Goal: Task Accomplishment & Management: Manage account settings

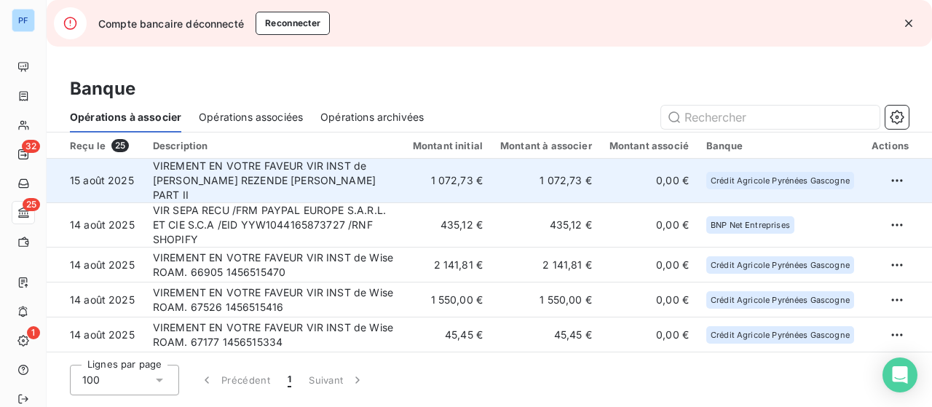
click at [331, 181] on td "VIREMENT EN VOTRE FAVEUR VIR INST de [PERSON_NAME] REZENDE [PERSON_NAME] PART II" at bounding box center [274, 181] width 260 height 44
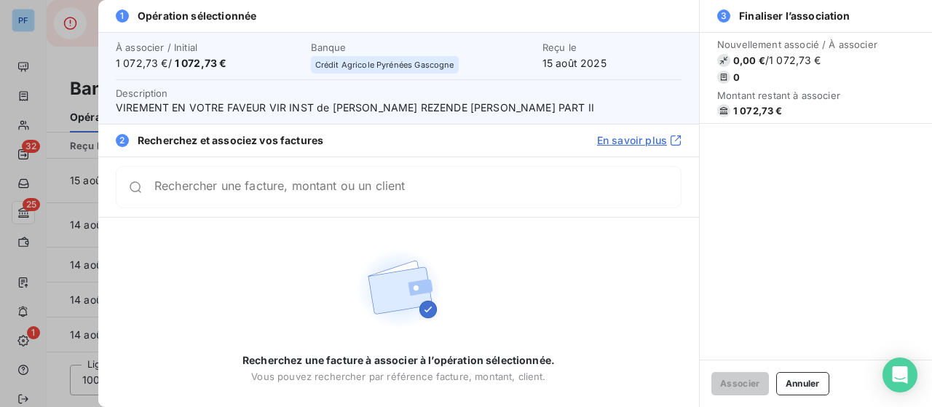
click at [411, 186] on input "Rechercher une facture, montant ou un client" at bounding box center [417, 187] width 527 height 15
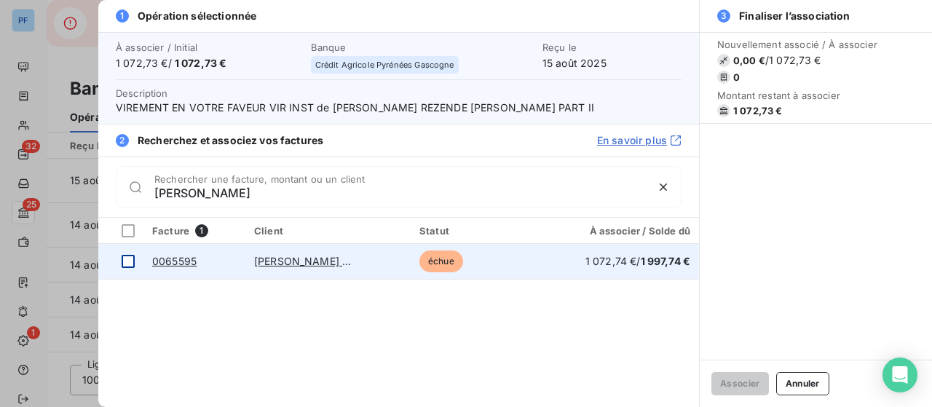
type input "[PERSON_NAME]"
click at [125, 259] on div at bounding box center [128, 261] width 13 height 13
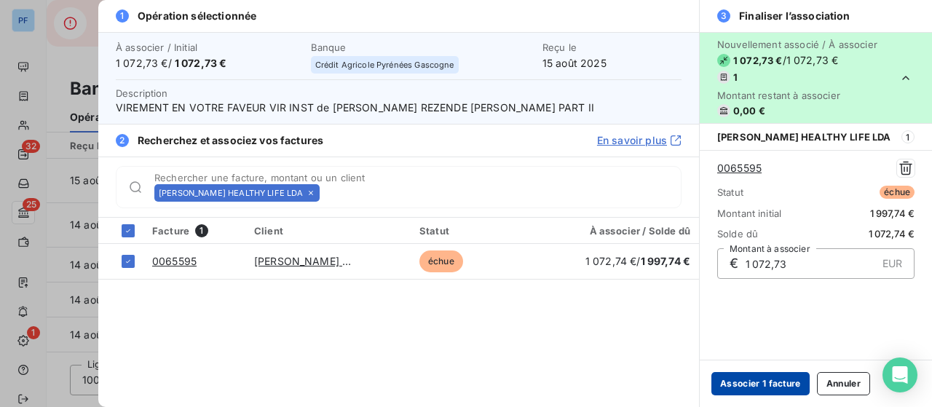
click at [756, 388] on button "Associer 1 facture" at bounding box center [761, 383] width 98 height 23
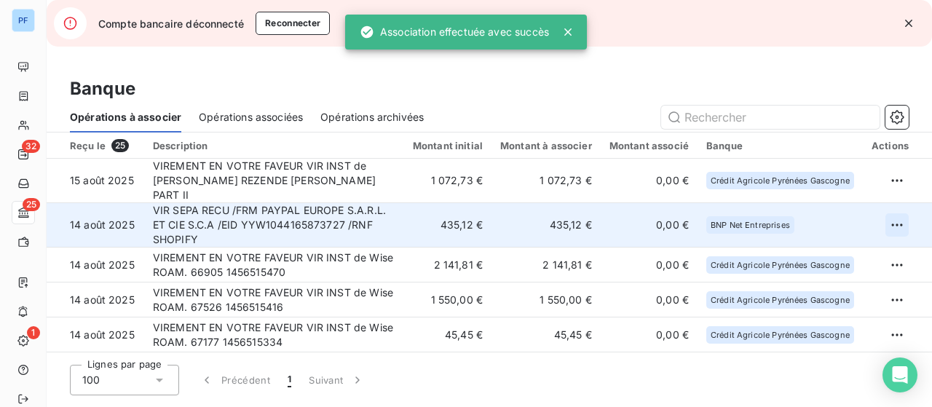
click at [891, 213] on html "PF 32 25 1 Compte bancaire déconnecté Reconnecter Banque Opérations à associer …" at bounding box center [466, 203] width 932 height 407
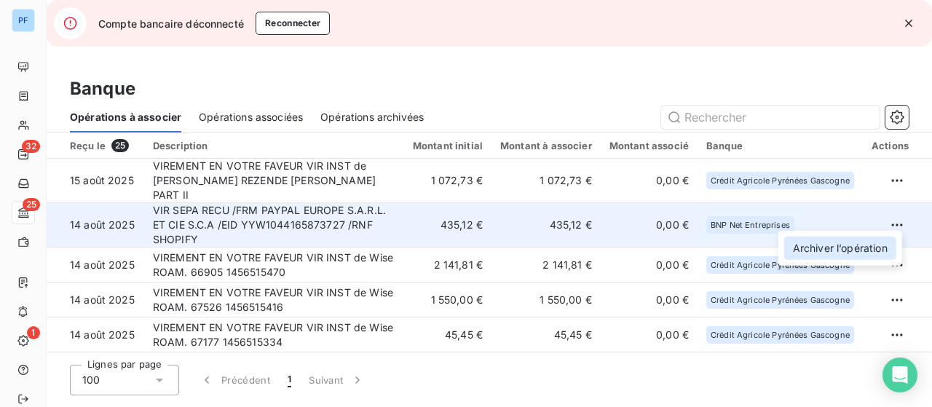
click at [845, 254] on div "Archiver l’opération" at bounding box center [840, 248] width 112 height 23
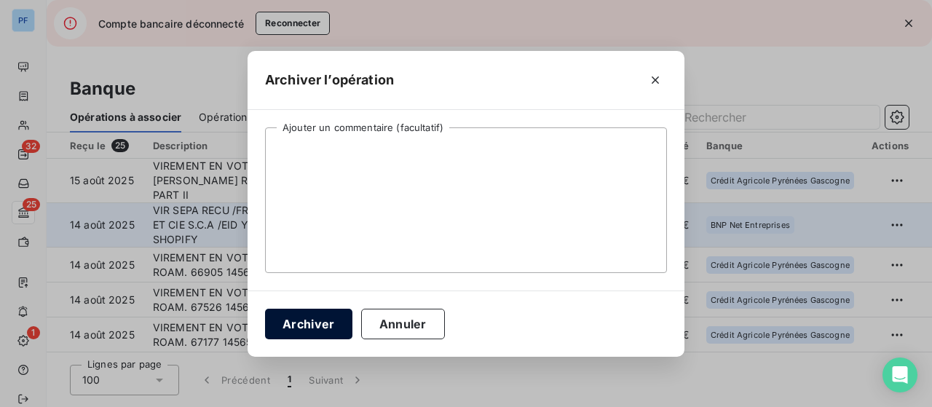
click at [299, 320] on button "Archiver" at bounding box center [308, 324] width 87 height 31
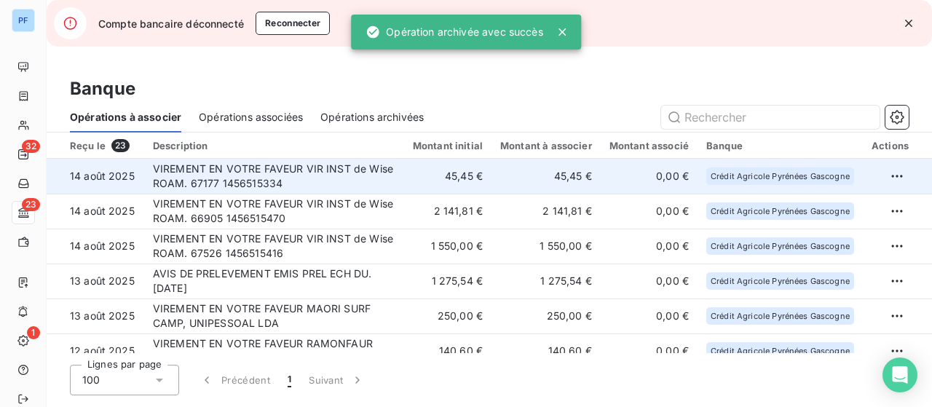
click at [302, 173] on td "VIREMENT EN VOTRE FAVEUR VIR INST de Wise ROAM. 67177 1456515334" at bounding box center [274, 176] width 260 height 35
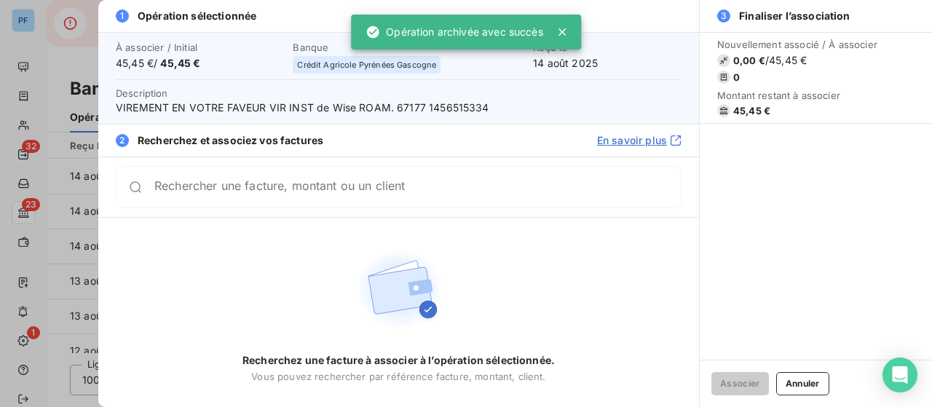
click at [298, 192] on input "Rechercher une facture, montant ou un client" at bounding box center [417, 187] width 527 height 15
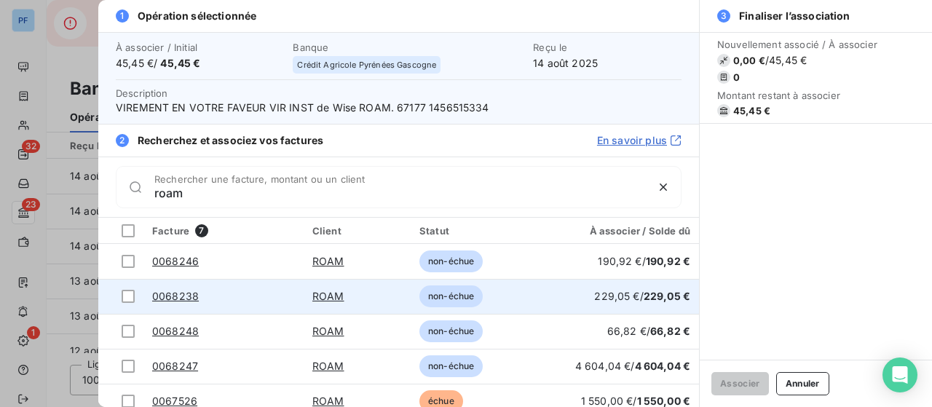
scroll to position [80, 0]
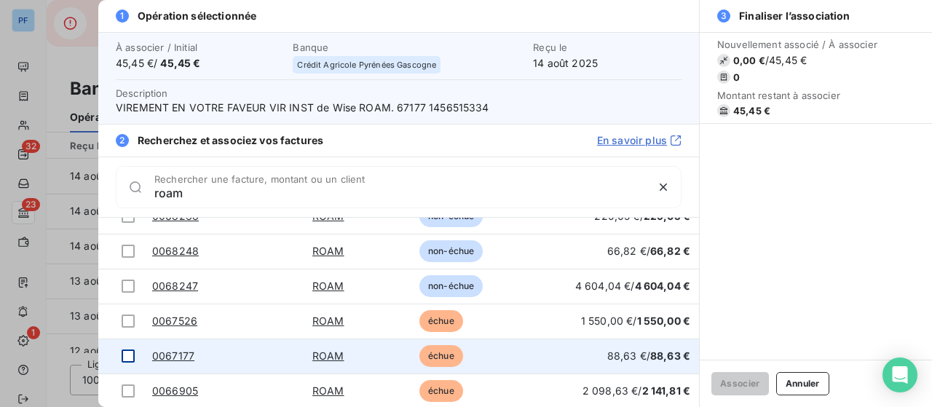
type input "roam"
click at [122, 352] on div at bounding box center [128, 356] width 13 height 13
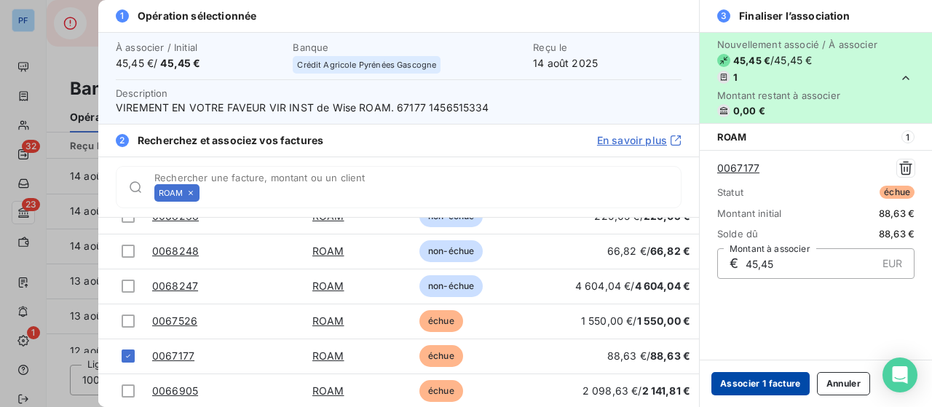
click at [749, 382] on button "Associer 1 facture" at bounding box center [761, 383] width 98 height 23
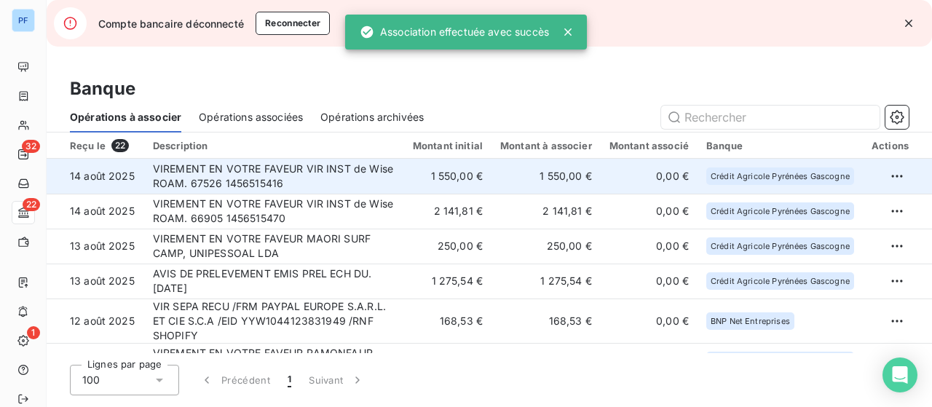
click at [329, 174] on td "VIREMENT EN VOTRE FAVEUR VIR INST de Wise ROAM. 67526 1456515416" at bounding box center [274, 176] width 260 height 35
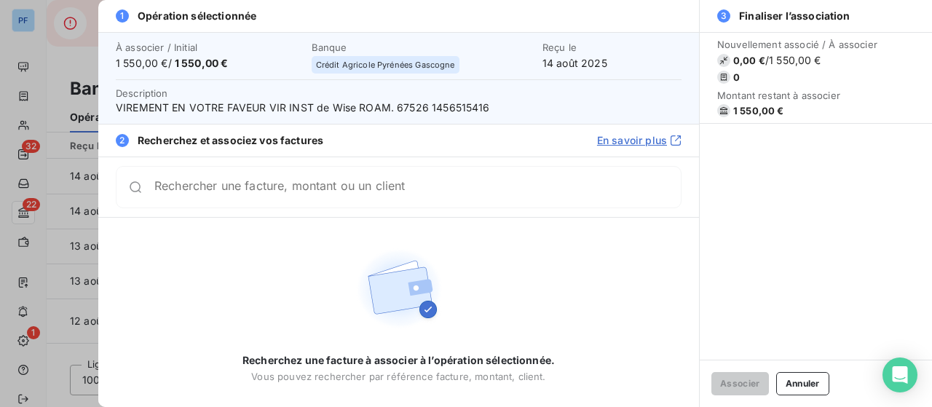
click at [302, 189] on input "Rechercher une facture, montant ou un client" at bounding box center [417, 187] width 527 height 15
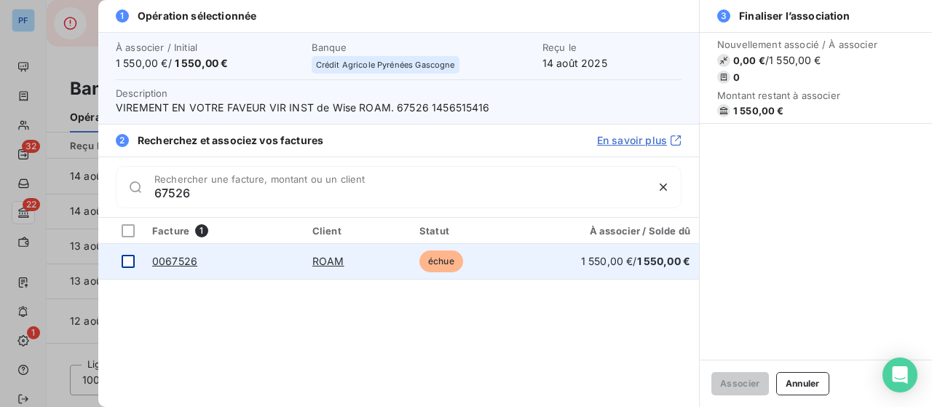
type input "67526"
click at [125, 261] on div at bounding box center [128, 261] width 13 height 13
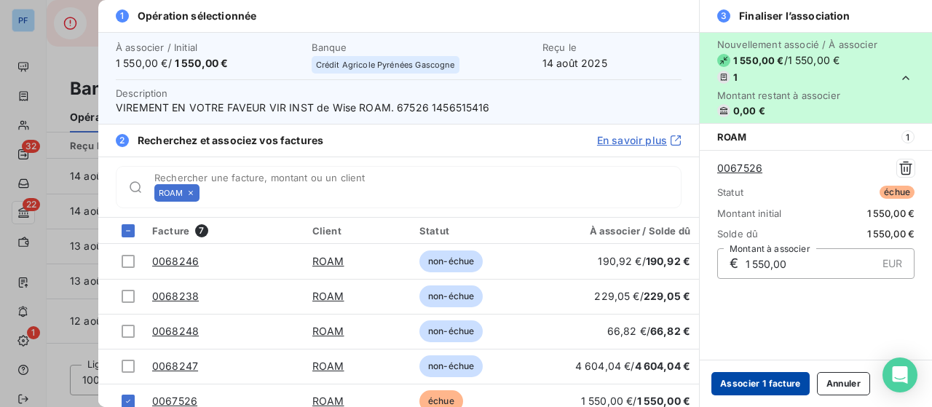
click at [762, 385] on button "Associer 1 facture" at bounding box center [761, 383] width 98 height 23
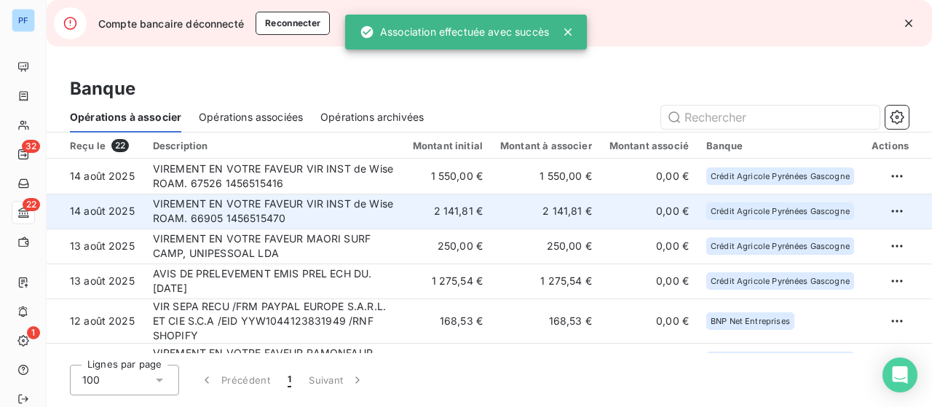
click at [345, 213] on td "VIREMENT EN VOTRE FAVEUR VIR INST de Wise ROAM. 66905 1456515470" at bounding box center [274, 211] width 260 height 35
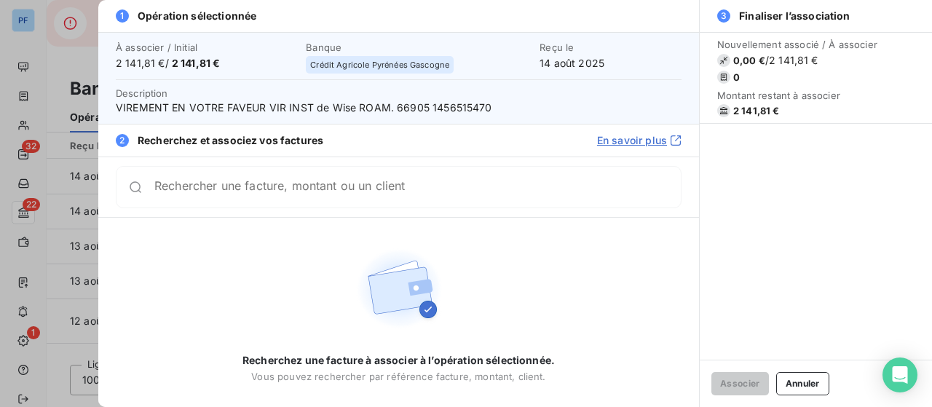
click at [304, 194] on input "Rechercher une facture, montant ou un client" at bounding box center [417, 187] width 527 height 15
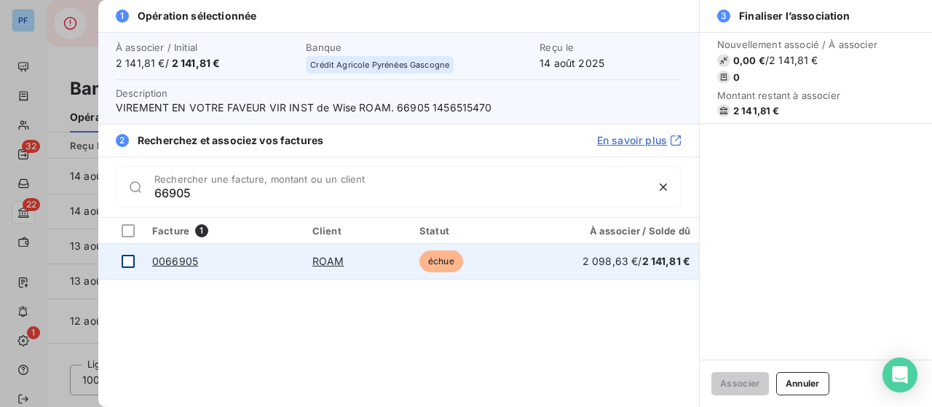
type input "66905"
click at [128, 257] on div at bounding box center [128, 261] width 13 height 13
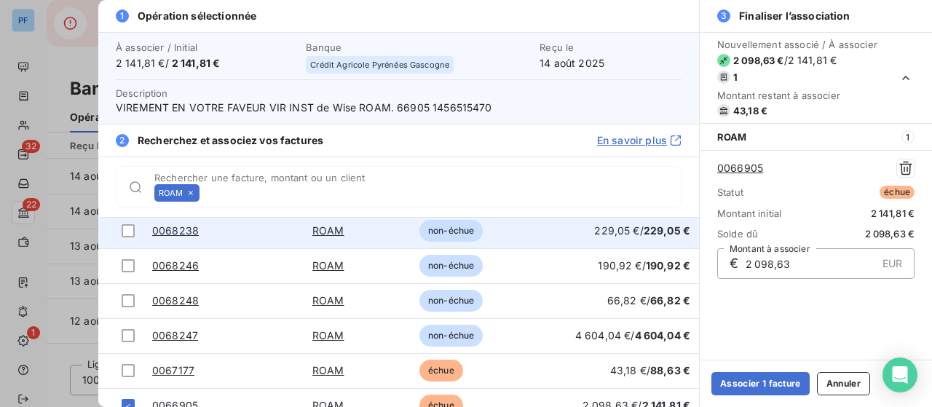
scroll to position [45, 0]
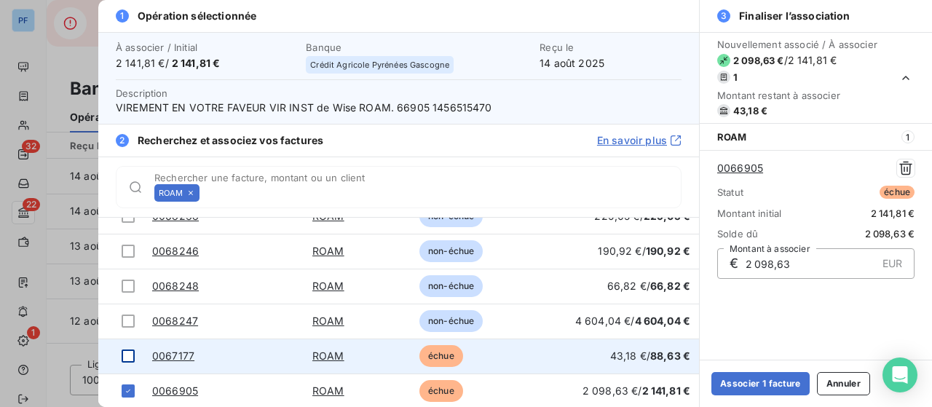
click at [125, 352] on div at bounding box center [128, 356] width 13 height 13
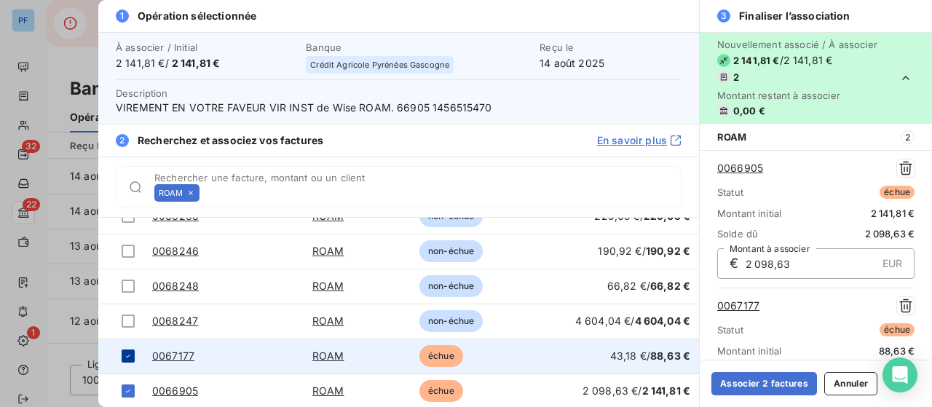
scroll to position [64, 0]
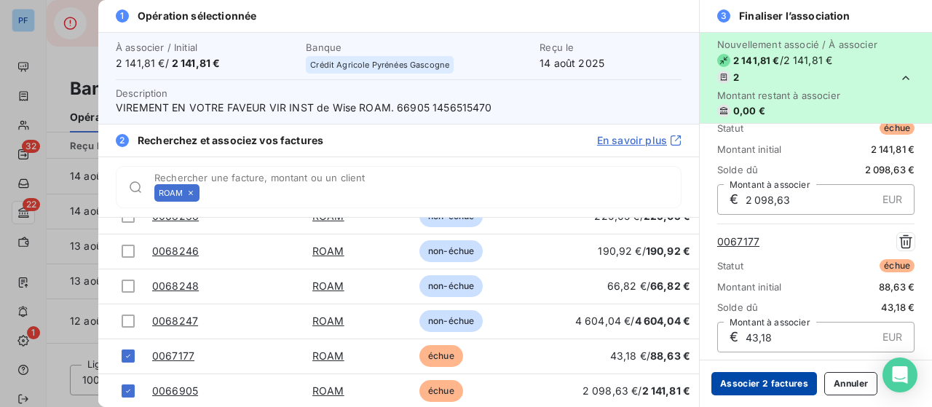
click at [777, 385] on button "Associer 2 factures" at bounding box center [765, 383] width 106 height 23
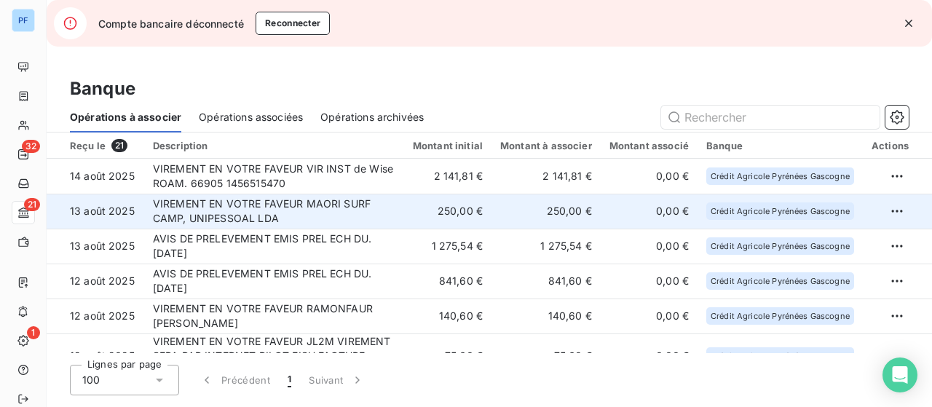
click at [335, 210] on td "VIREMENT EN VOTRE FAVEUR MAORI SURF CAMP, UNIPESSOAL LDA" at bounding box center [274, 211] width 260 height 35
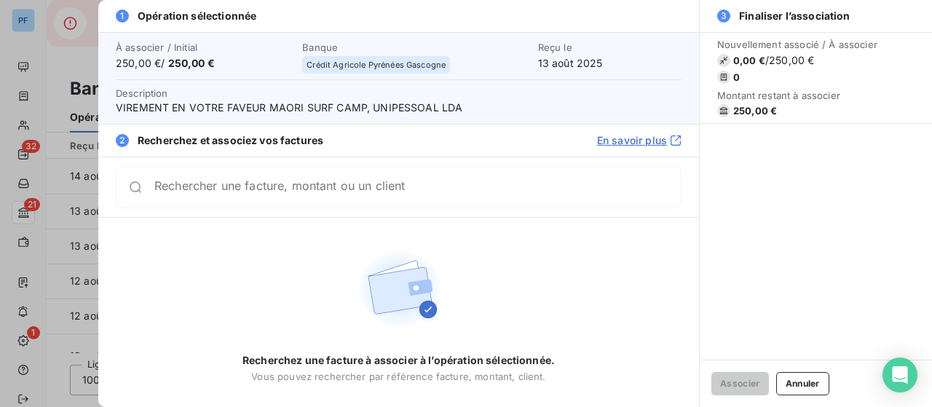
click at [318, 189] on input "Rechercher une facture, montant ou un client" at bounding box center [417, 187] width 527 height 15
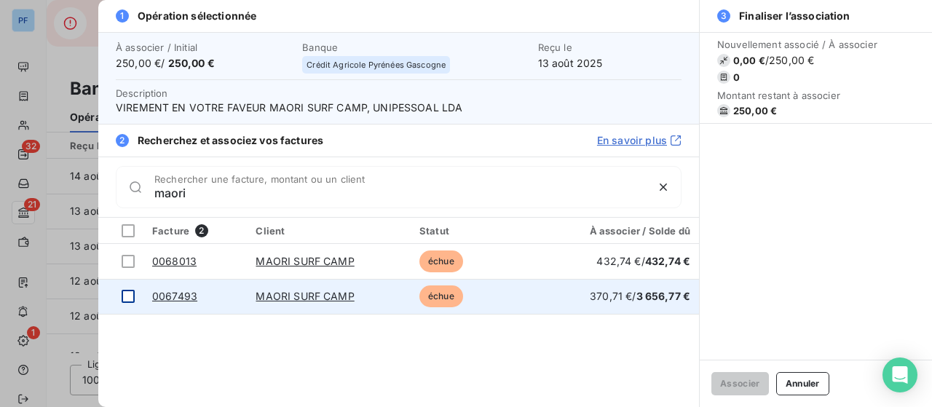
type input "maori"
click at [127, 302] on div at bounding box center [128, 296] width 13 height 13
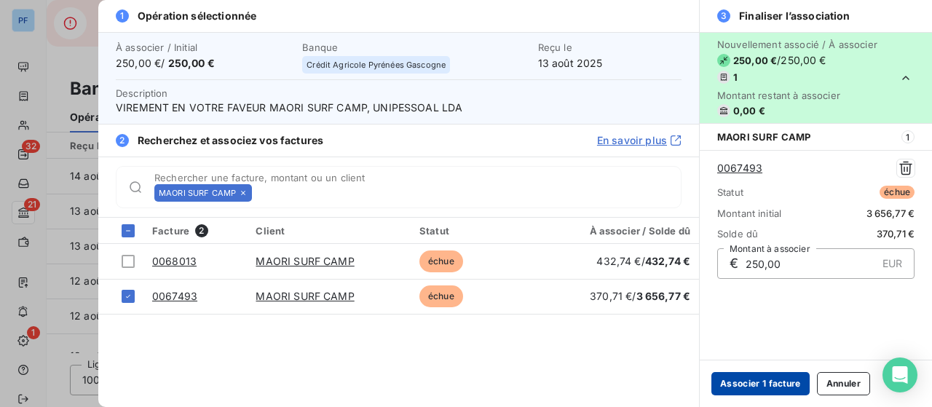
click at [775, 384] on button "Associer 1 facture" at bounding box center [761, 383] width 98 height 23
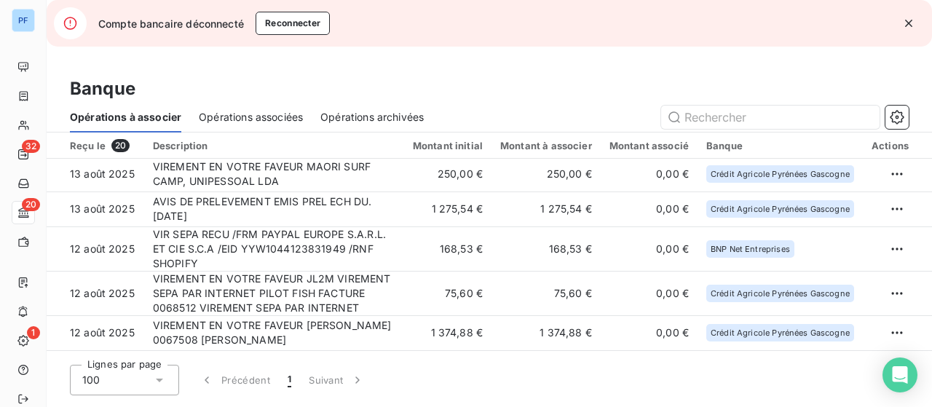
scroll to position [0, 0]
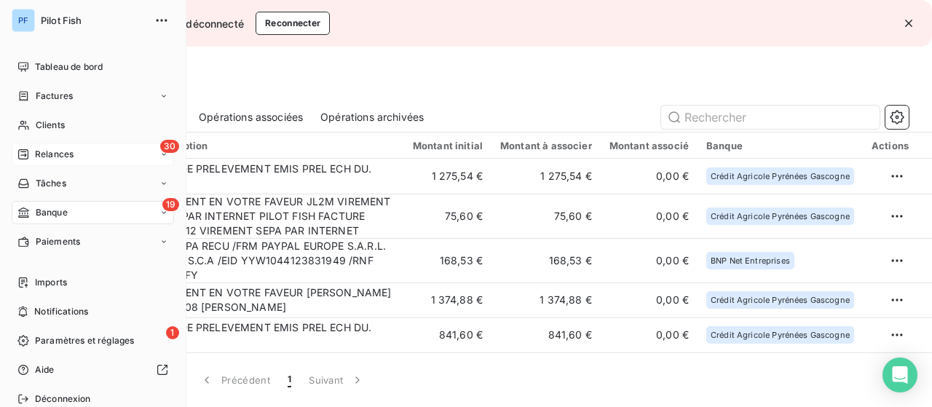
click at [67, 155] on span "Relances" at bounding box center [54, 154] width 39 height 13
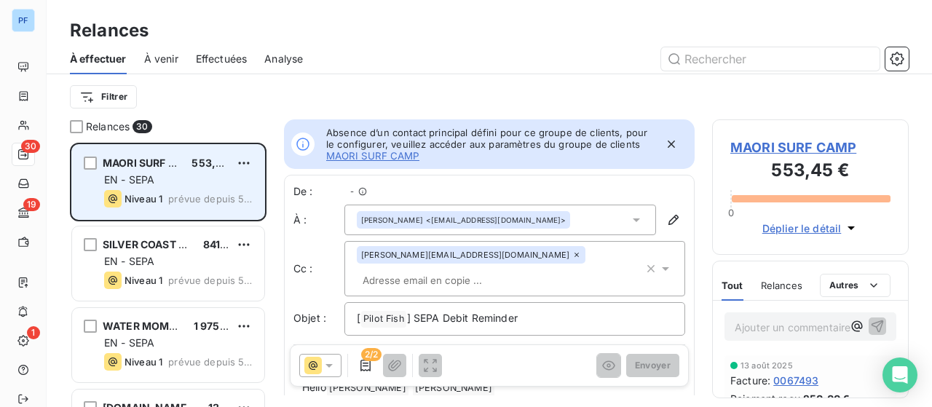
scroll to position [12, 12]
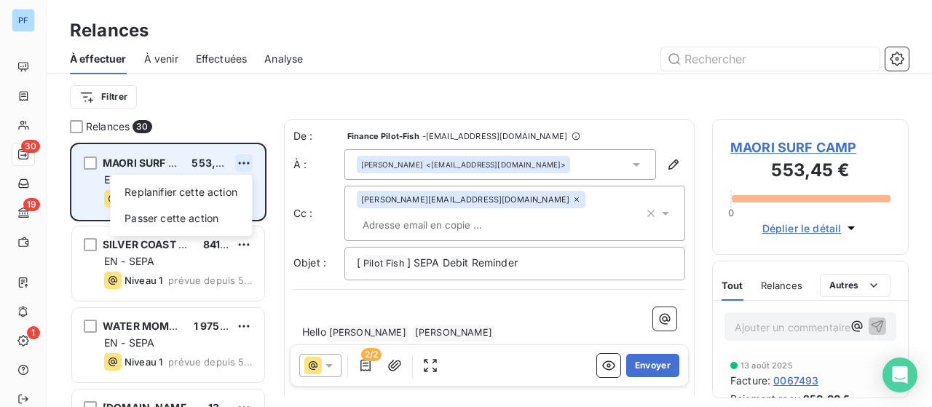
click at [249, 160] on html "PF 30 19 1 Relances À effectuer À venir Effectuées Analyse Filtrer Relances 30 …" at bounding box center [466, 203] width 932 height 407
click at [219, 222] on div "Passer cette action" at bounding box center [181, 218] width 130 height 23
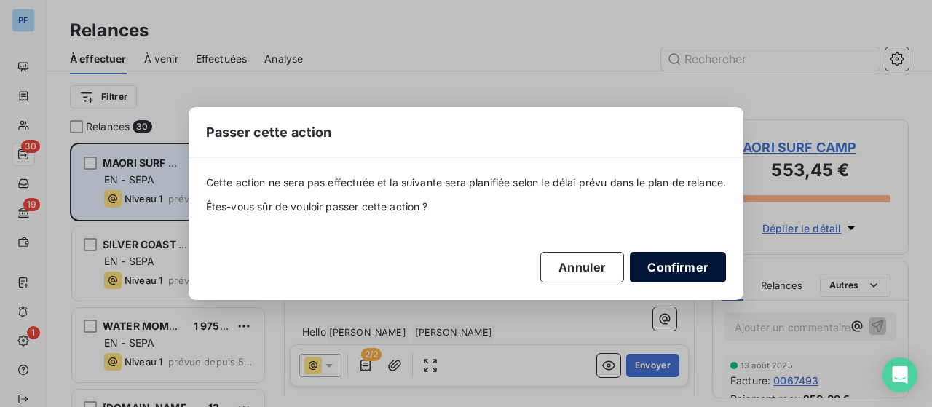
click at [663, 269] on button "Confirmer" at bounding box center [678, 267] width 96 height 31
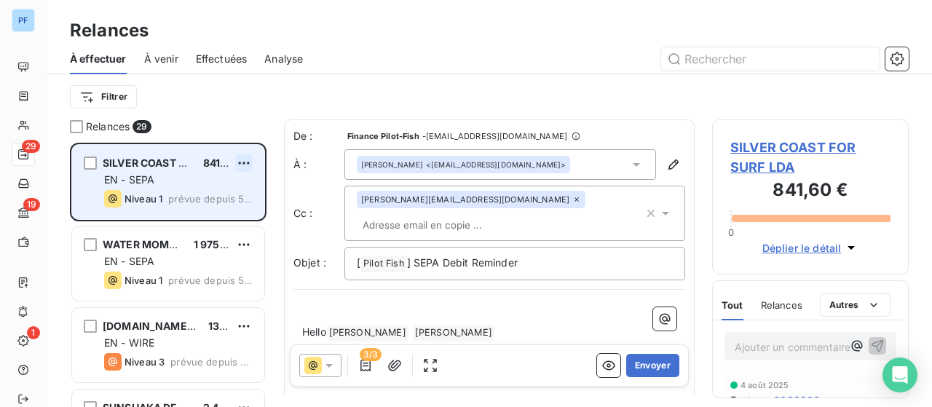
click at [245, 163] on html "PF 29 19 1 Relances À effectuer À venir Effectuées Analyse Filtrer Relances 29 …" at bounding box center [466, 203] width 932 height 407
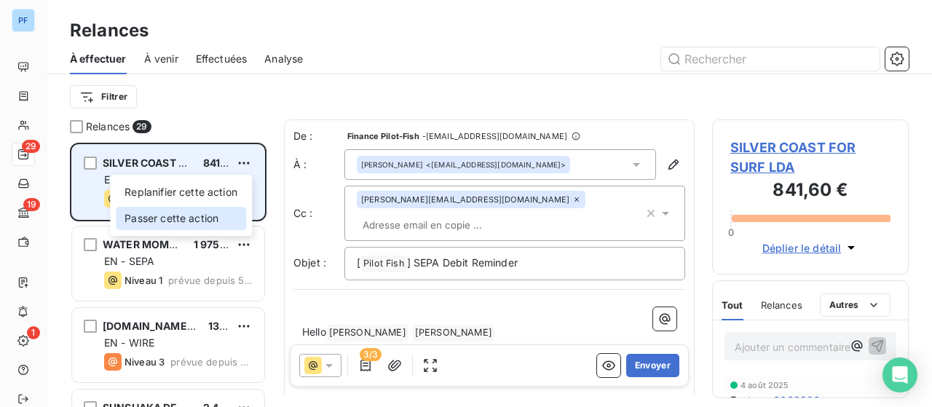
click at [225, 214] on div "Passer cette action" at bounding box center [181, 218] width 130 height 23
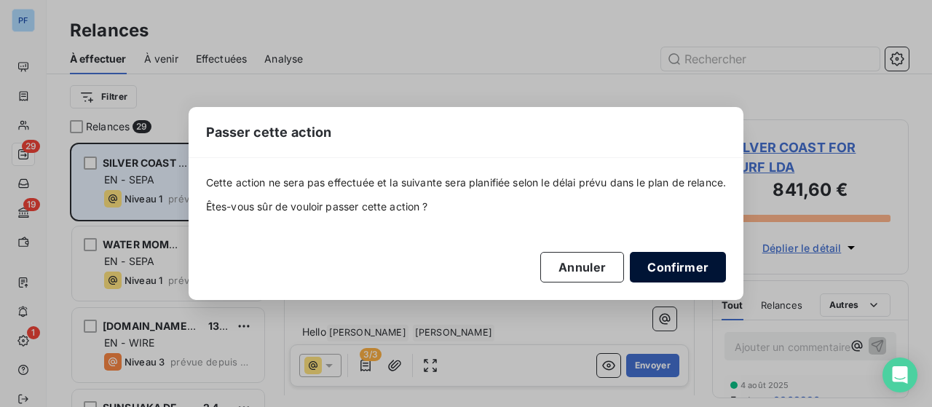
click at [672, 270] on button "Confirmer" at bounding box center [678, 267] width 96 height 31
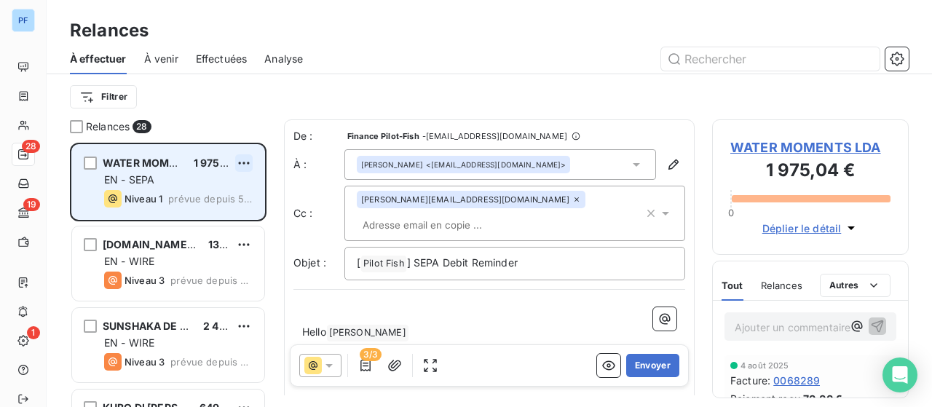
click at [245, 164] on html "PF 28 19 1 Relances À effectuer À venir Effectuées Analyse Filtrer Relances 28 …" at bounding box center [466, 203] width 932 height 407
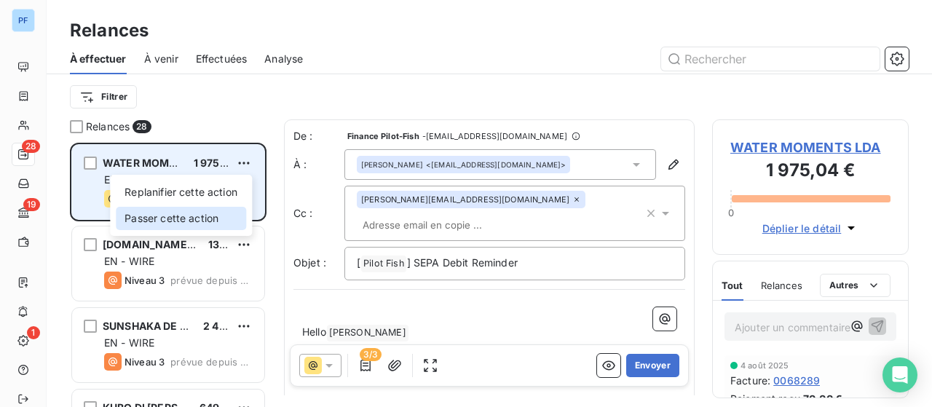
click at [235, 217] on div "Passer cette action" at bounding box center [181, 218] width 130 height 23
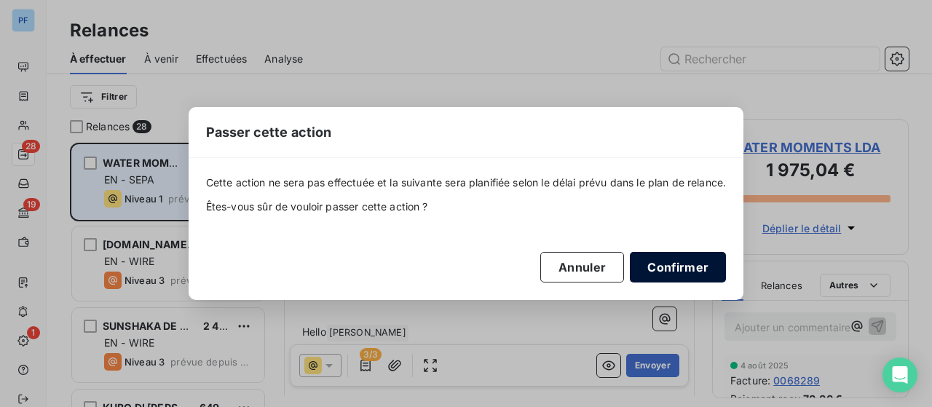
click at [668, 263] on button "Confirmer" at bounding box center [678, 267] width 96 height 31
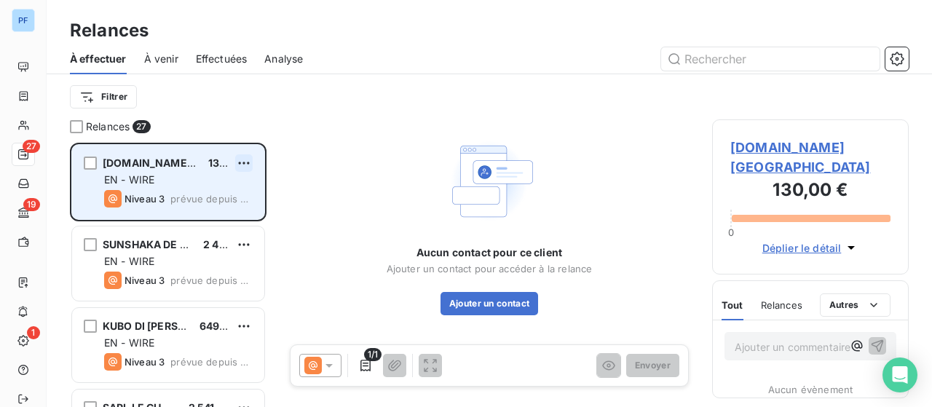
click at [243, 162] on html "PF 27 19 1 Relances À effectuer À venir Effectuées Analyse Filtrer Relances 27 …" at bounding box center [466, 203] width 932 height 407
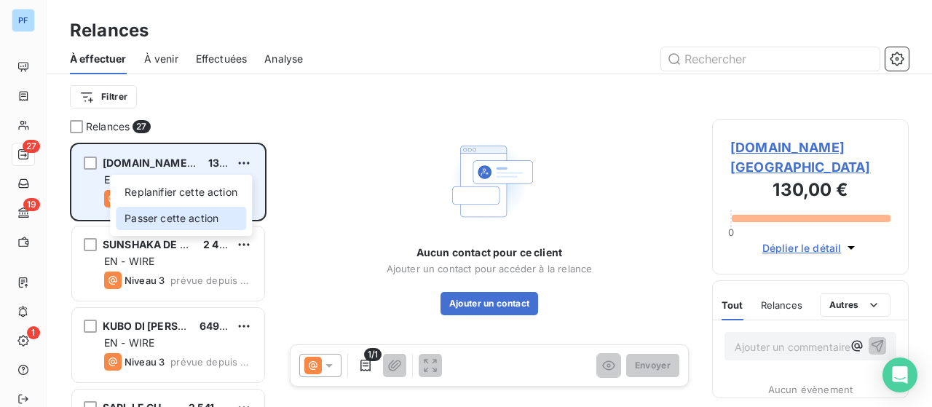
click at [229, 215] on div "Passer cette action" at bounding box center [181, 218] width 130 height 23
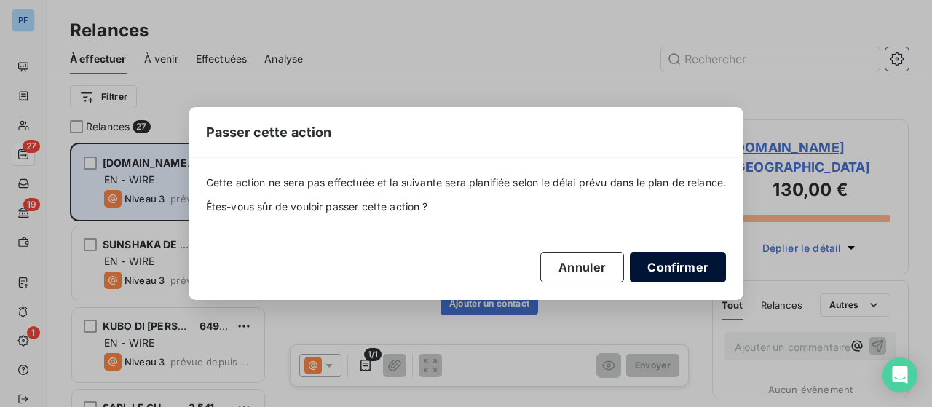
click at [664, 267] on button "Confirmer" at bounding box center [678, 267] width 96 height 31
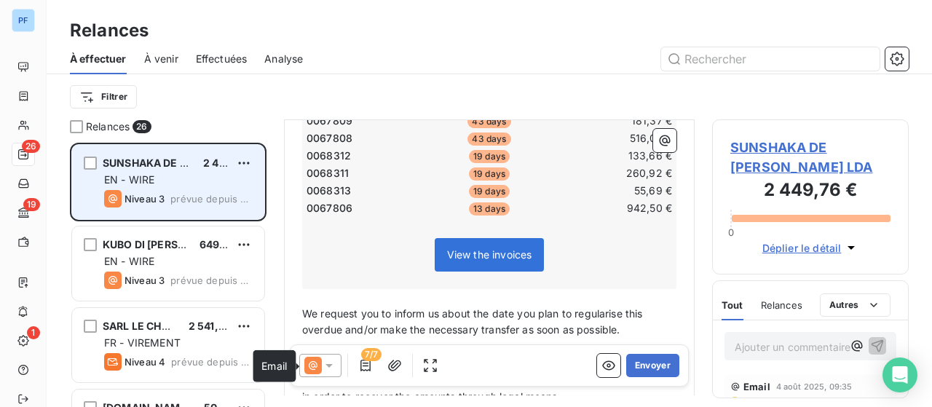
click at [316, 365] on icon at bounding box center [313, 365] width 9 height 9
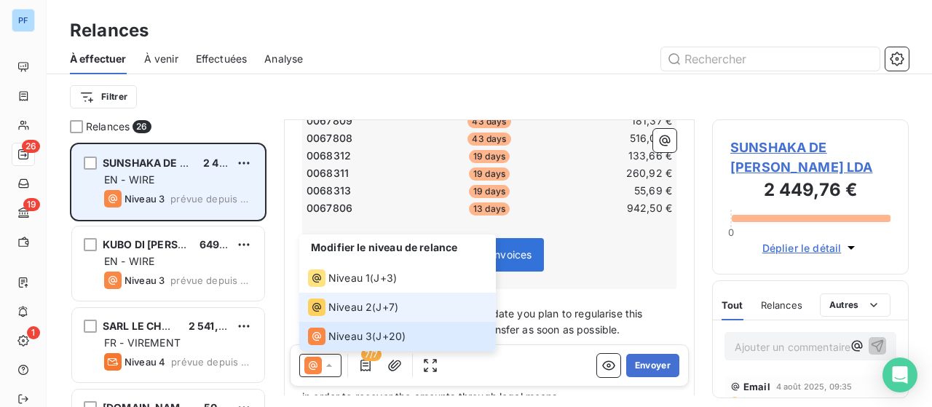
click at [342, 302] on span "Niveau 2" at bounding box center [350, 307] width 44 height 15
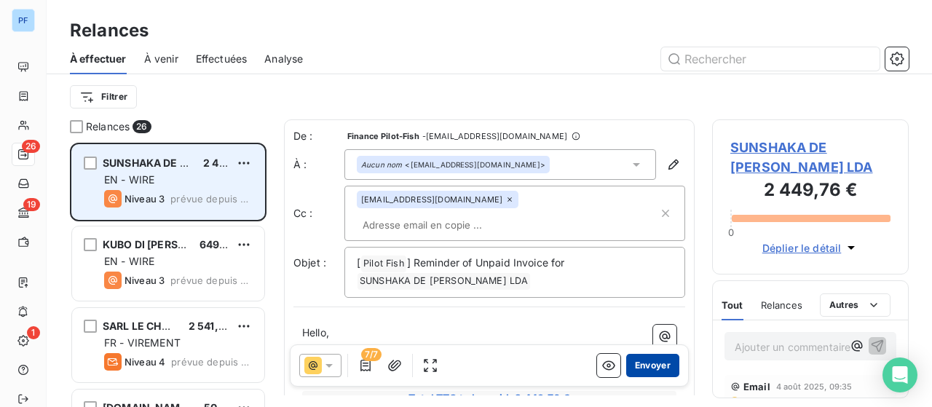
click at [645, 368] on button "Envoyer" at bounding box center [652, 365] width 53 height 23
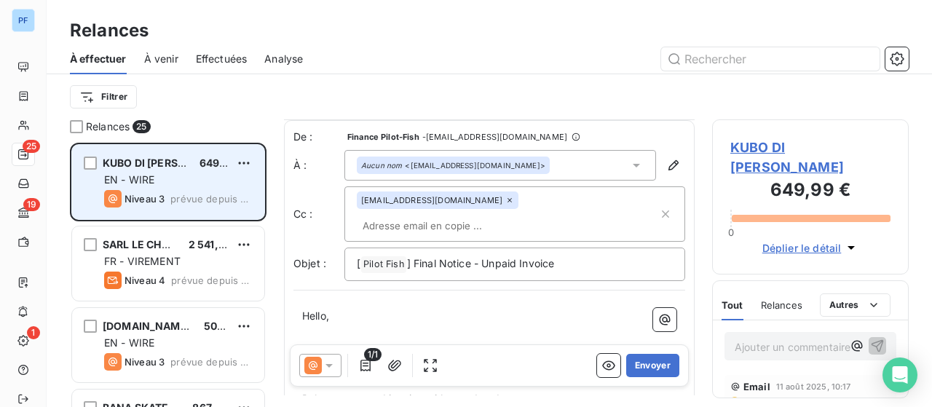
click at [334, 363] on icon at bounding box center [329, 365] width 15 height 15
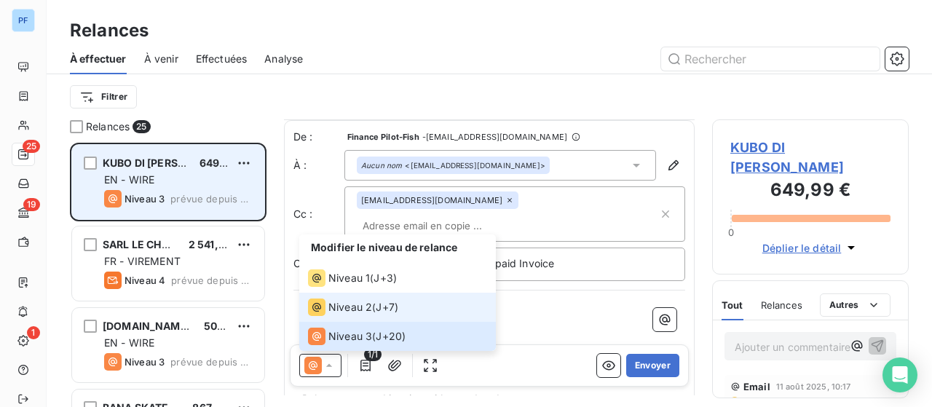
click at [347, 309] on span "Niveau 2" at bounding box center [350, 307] width 44 height 15
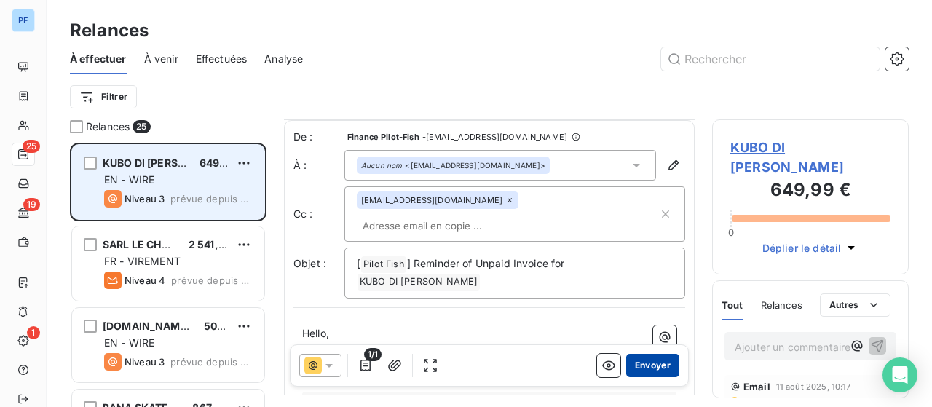
click at [636, 368] on button "Envoyer" at bounding box center [652, 365] width 53 height 23
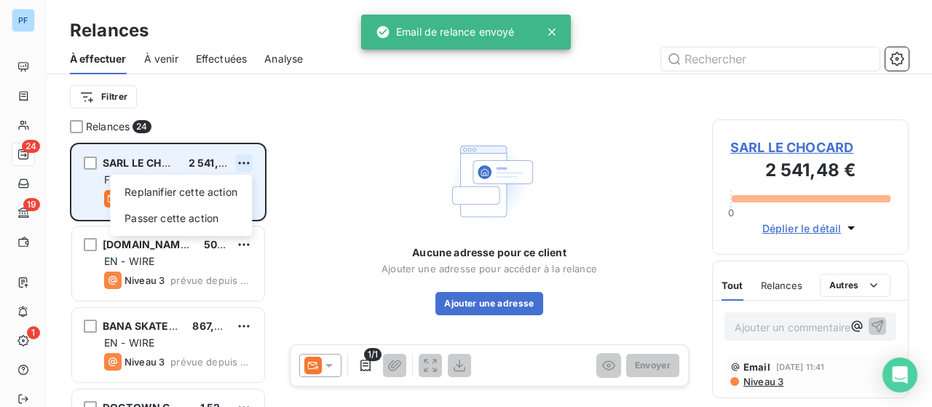
click at [240, 164] on html "PF 24 19 1 Relances À effectuer À venir Effectuées Analyse Filtrer Relances 24 …" at bounding box center [466, 203] width 932 height 407
click at [224, 220] on div "Passer cette action" at bounding box center [181, 218] width 130 height 23
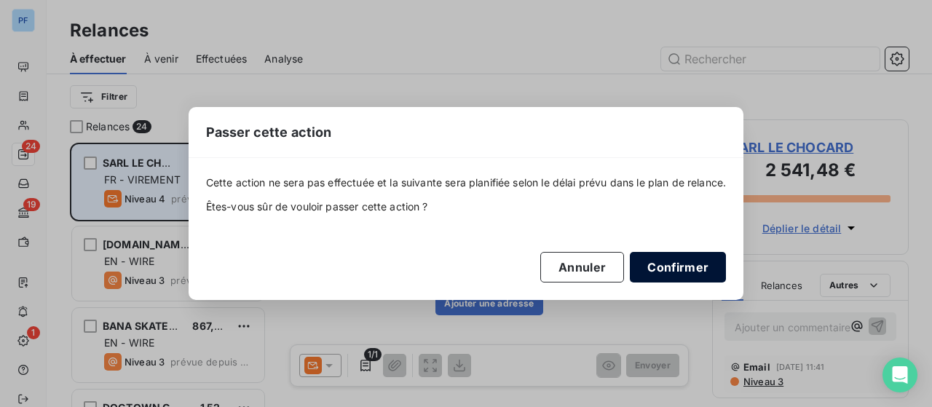
click at [703, 264] on button "Confirmer" at bounding box center [678, 267] width 96 height 31
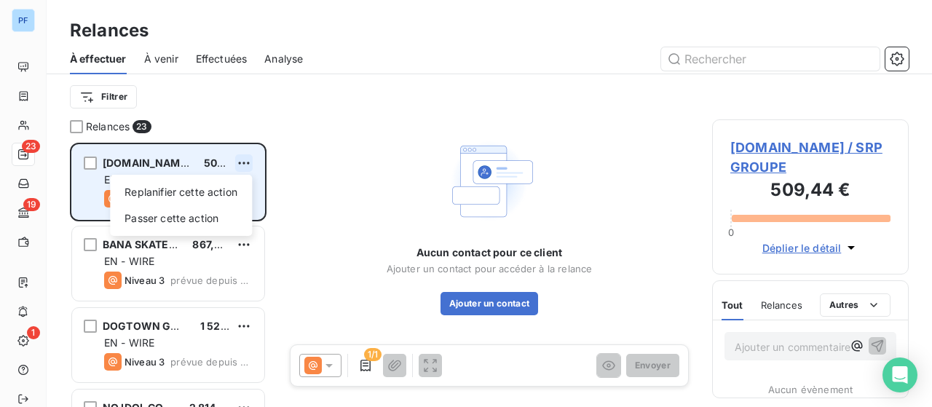
click at [251, 160] on html "PF 23 19 1 Relances À effectuer À venir Effectuées Analyse Filtrer Relances 23 …" at bounding box center [466, 203] width 932 height 407
click at [196, 216] on div "Passer cette action" at bounding box center [181, 218] width 130 height 23
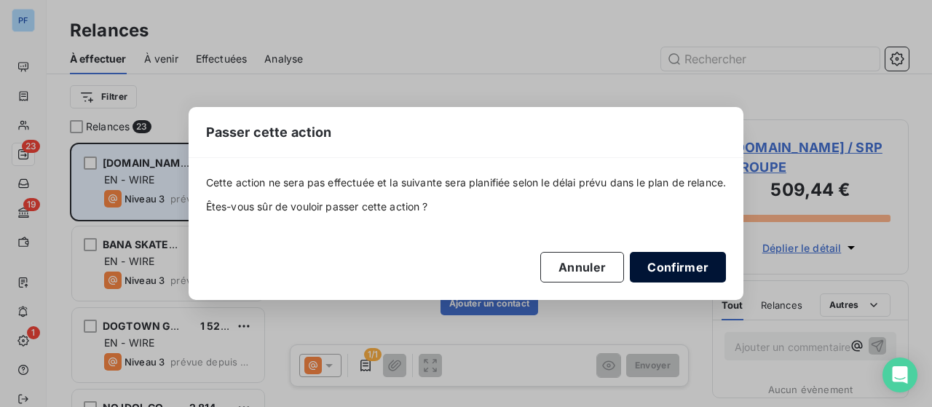
click at [663, 266] on button "Confirmer" at bounding box center [678, 267] width 96 height 31
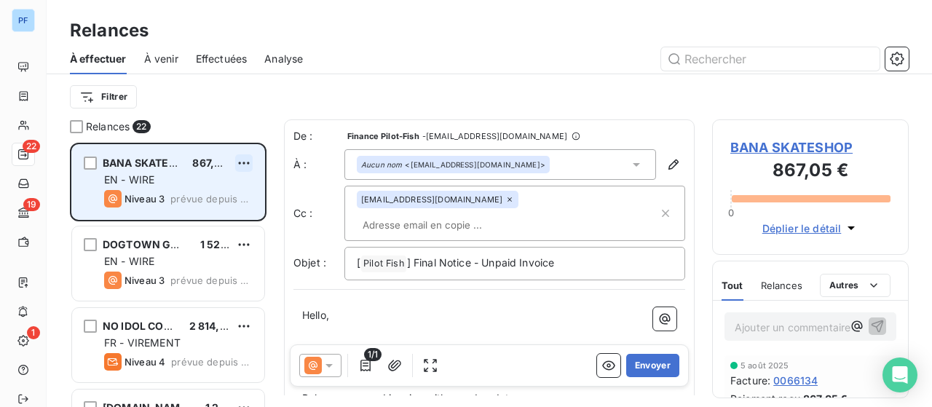
click at [246, 165] on html "PF 22 19 1 Relances À effectuer À venir Effectuées Analyse Filtrer Relances 22 …" at bounding box center [466, 203] width 932 height 407
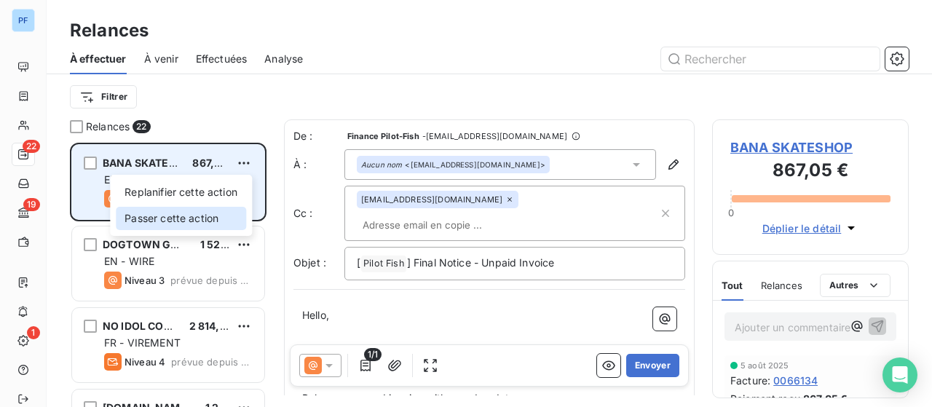
click at [216, 216] on div "Passer cette action" at bounding box center [181, 218] width 130 height 23
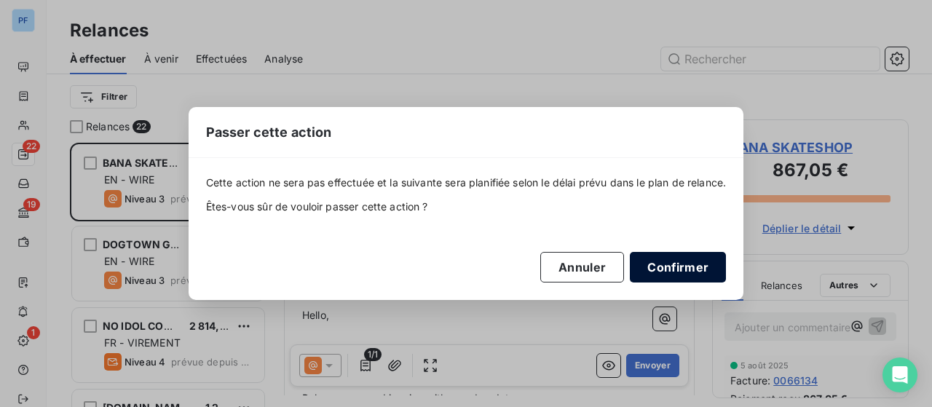
click at [677, 263] on button "Confirmer" at bounding box center [678, 267] width 96 height 31
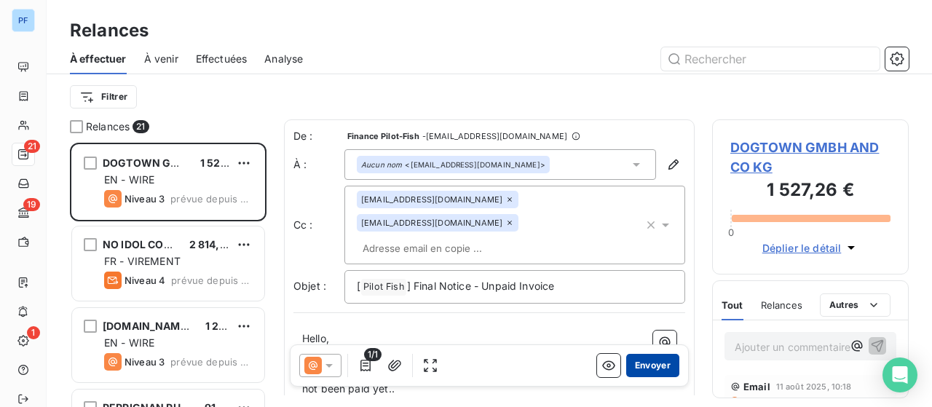
click at [663, 368] on button "Envoyer" at bounding box center [652, 365] width 53 height 23
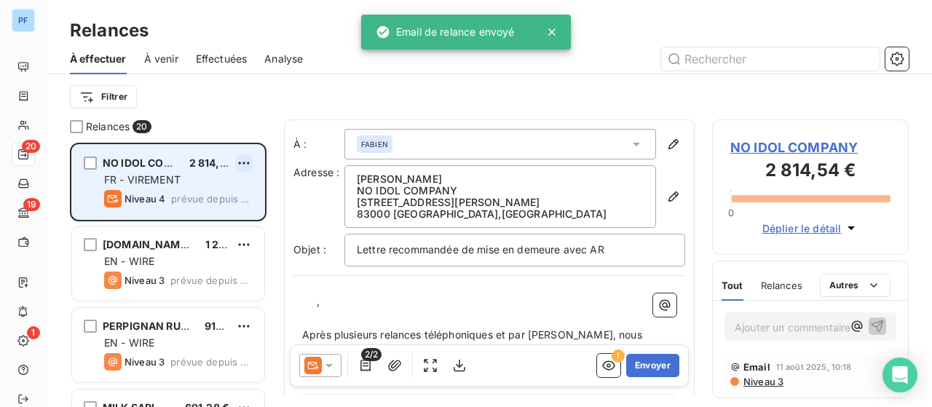
click at [247, 162] on html "PF 20 19 1 Relances À effectuer À venir Effectuées Analyse Filtrer Relances 20 …" at bounding box center [466, 203] width 932 height 407
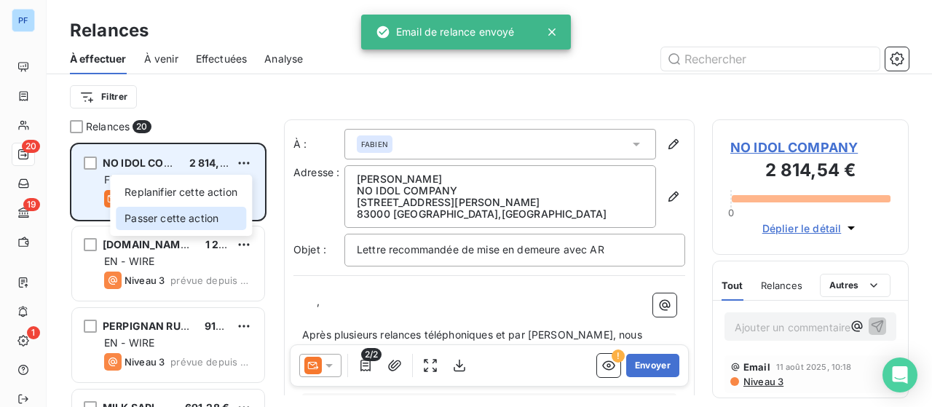
click at [205, 218] on div "Passer cette action" at bounding box center [181, 218] width 130 height 23
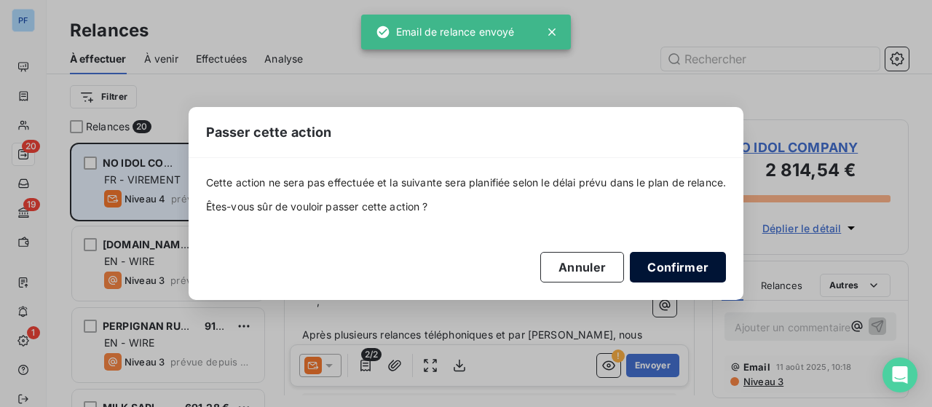
click at [658, 266] on button "Confirmer" at bounding box center [678, 267] width 96 height 31
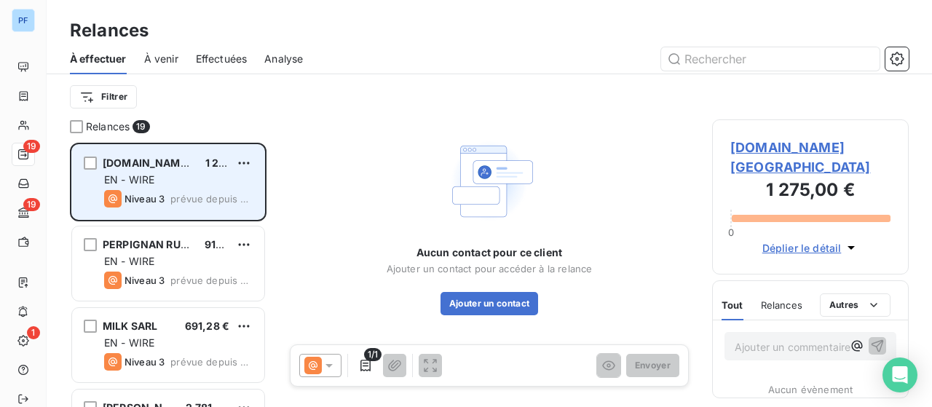
click at [245, 165] on html "PF 19 19 1 Relances À effectuer À venir Effectuées Analyse Filtrer Relances 19 …" at bounding box center [466, 203] width 932 height 407
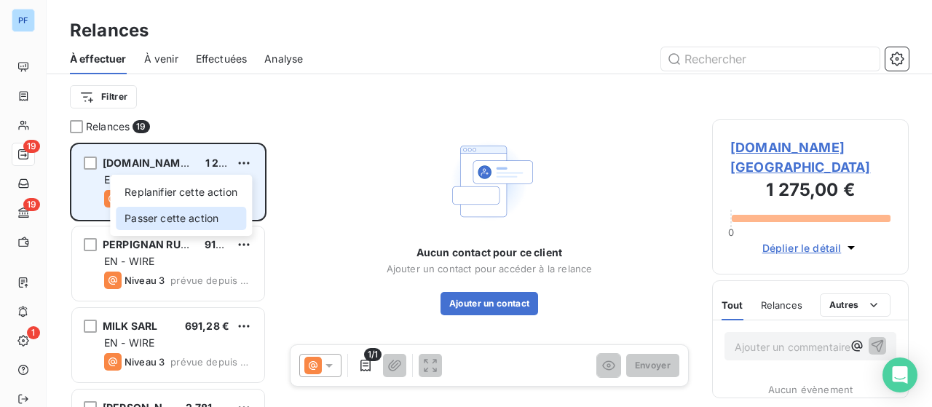
click at [223, 213] on div "Passer cette action" at bounding box center [181, 218] width 130 height 23
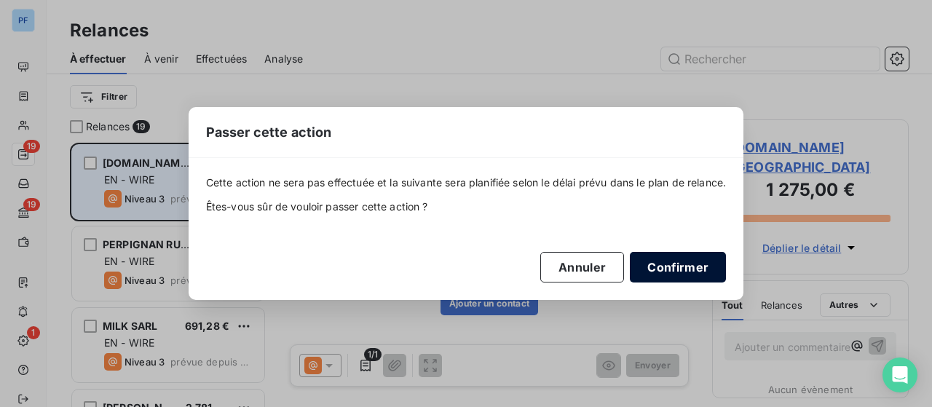
click at [689, 270] on button "Confirmer" at bounding box center [678, 267] width 96 height 31
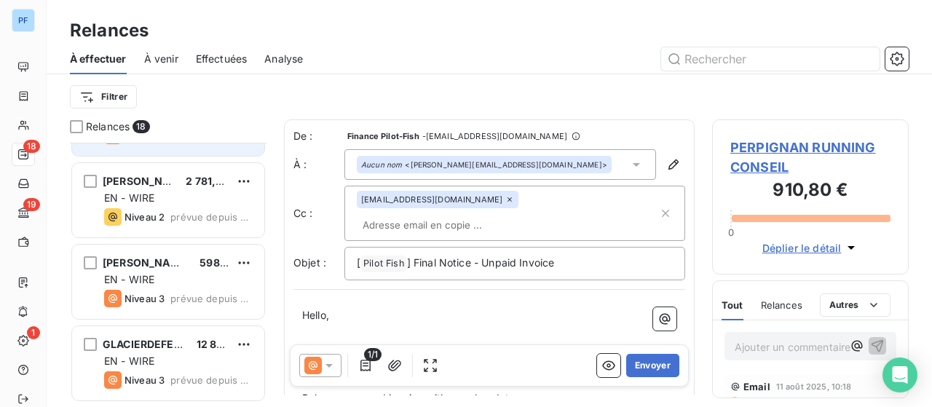
scroll to position [218, 0]
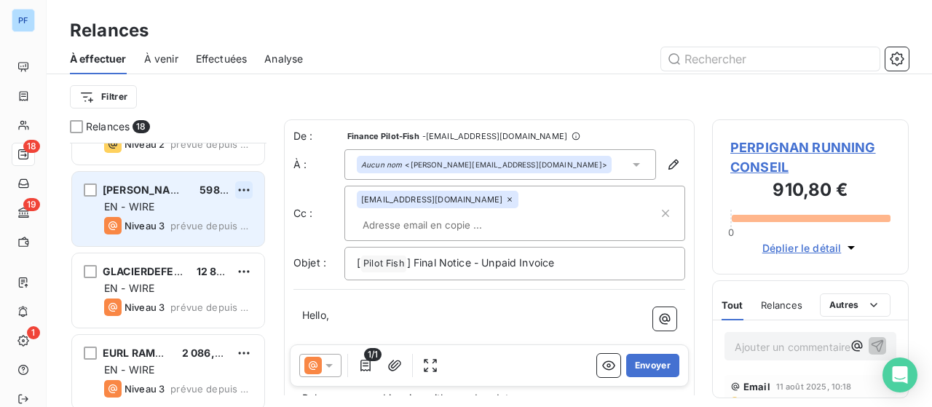
click at [247, 187] on html "PF 18 19 1 Relances À effectuer À venir Effectuées Analyse Filtrer Relances 18 …" at bounding box center [466, 203] width 932 height 407
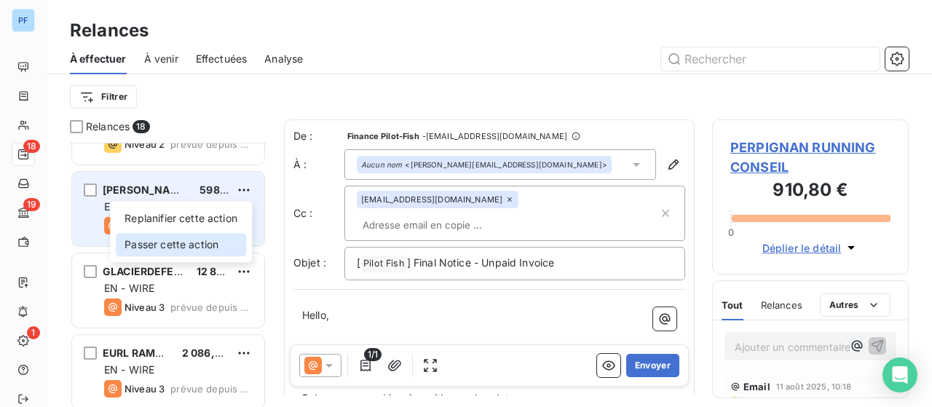
click at [229, 244] on div "Passer cette action" at bounding box center [181, 244] width 130 height 23
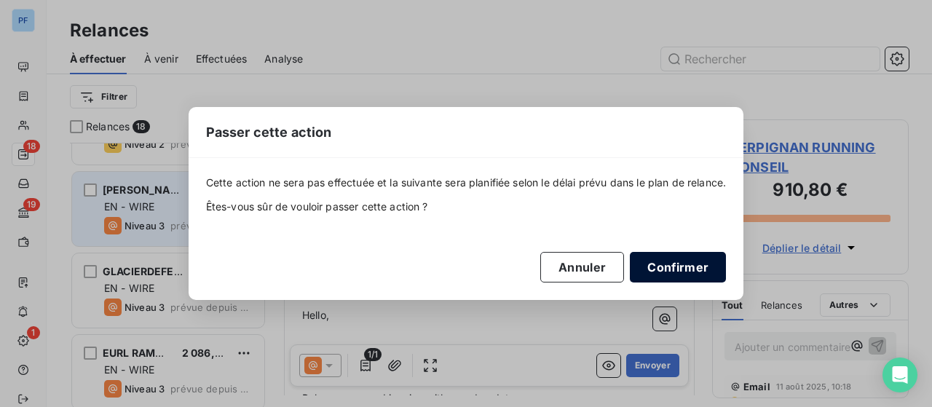
click at [661, 263] on button "Confirmer" at bounding box center [678, 267] width 96 height 31
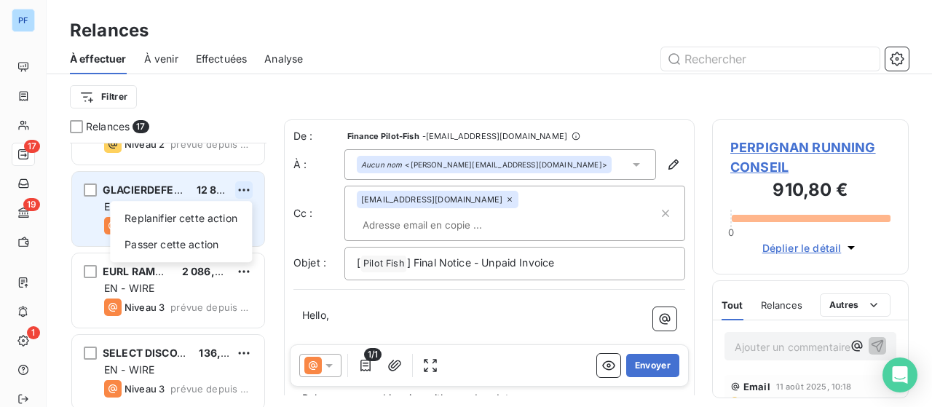
click at [250, 187] on html "PF 17 19 1 Relances À effectuer À venir Effectuées Analyse Filtrer Relances 17 …" at bounding box center [466, 203] width 932 height 407
click at [222, 238] on div "Passer cette action" at bounding box center [181, 244] width 130 height 23
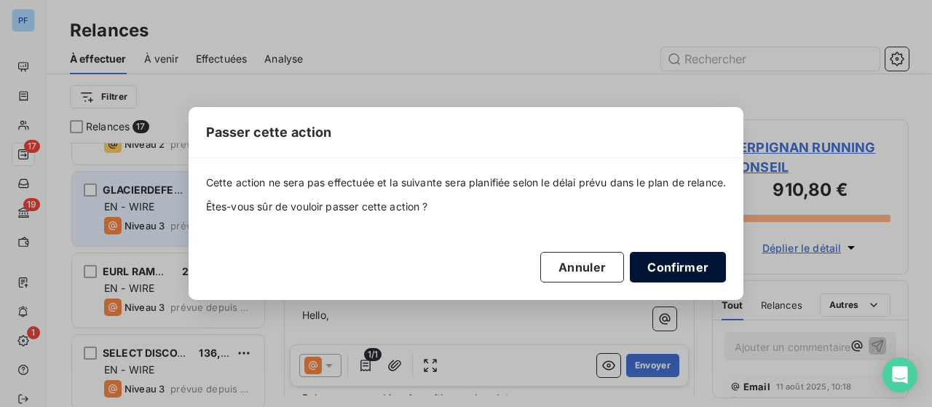
click at [686, 264] on button "Confirmer" at bounding box center [678, 267] width 96 height 31
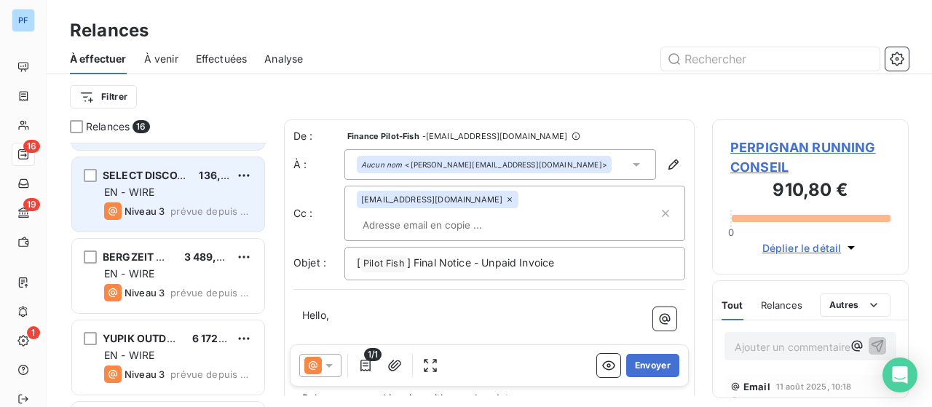
scroll to position [291, 0]
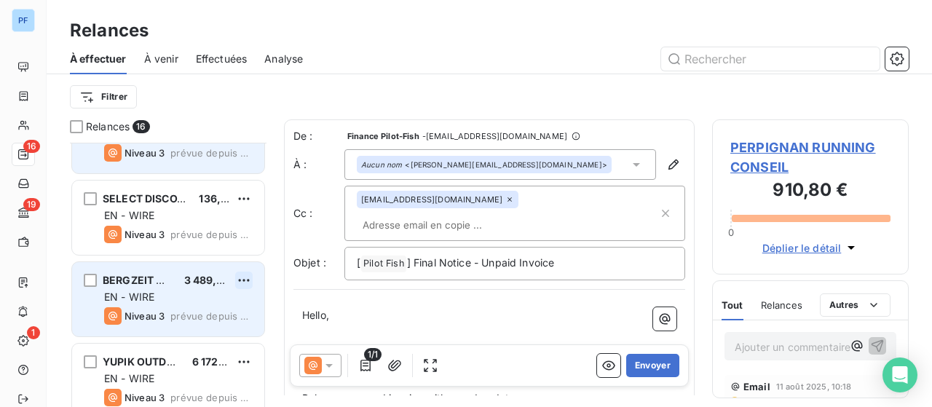
click at [248, 280] on html "PF 16 19 1 Relances À effectuer À venir Effectuées Analyse Filtrer Relances 16 …" at bounding box center [466, 203] width 932 height 407
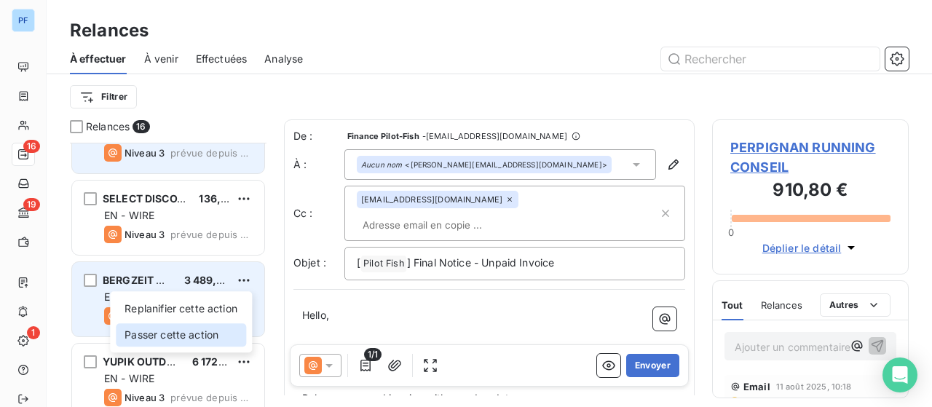
click at [213, 330] on div "Passer cette action" at bounding box center [181, 334] width 130 height 23
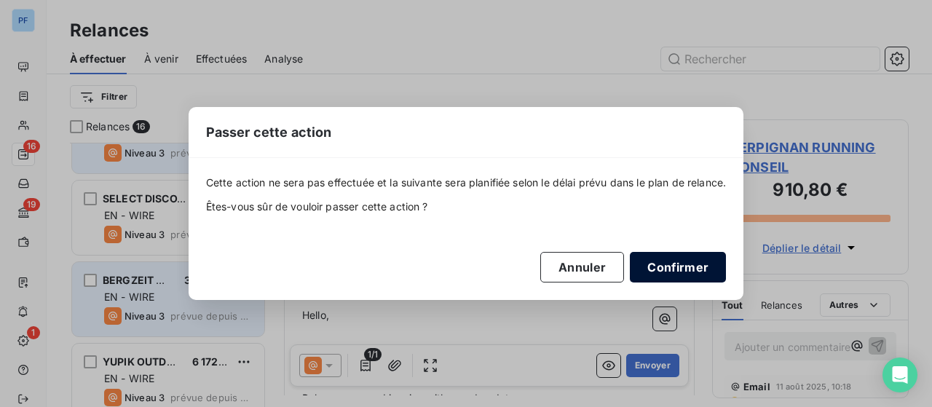
click at [655, 272] on button "Confirmer" at bounding box center [678, 267] width 96 height 31
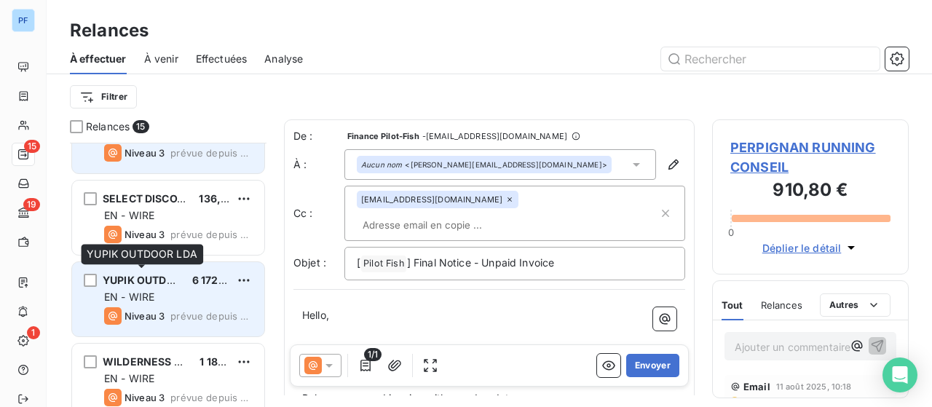
click at [178, 285] on div "YUPIK OUTDOOR LDA" at bounding box center [142, 280] width 78 height 15
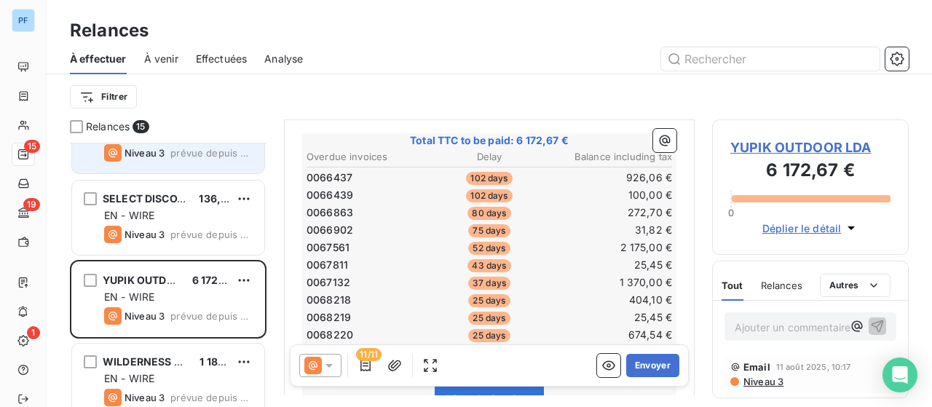
scroll to position [293, 0]
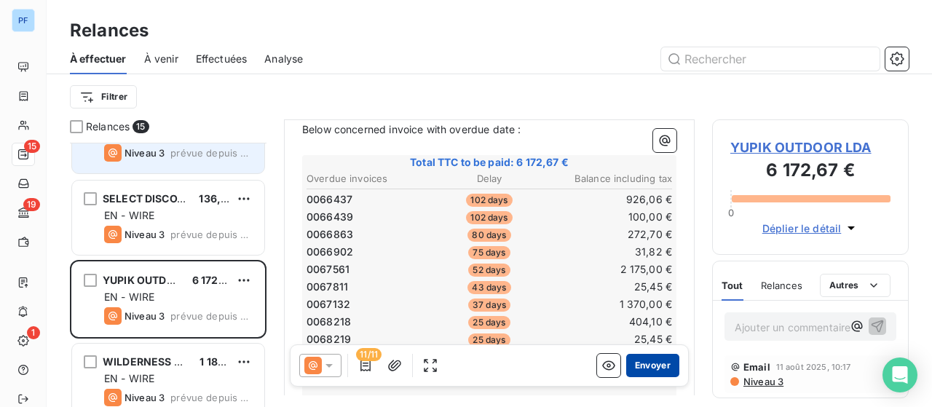
click at [647, 365] on button "Envoyer" at bounding box center [652, 365] width 53 height 23
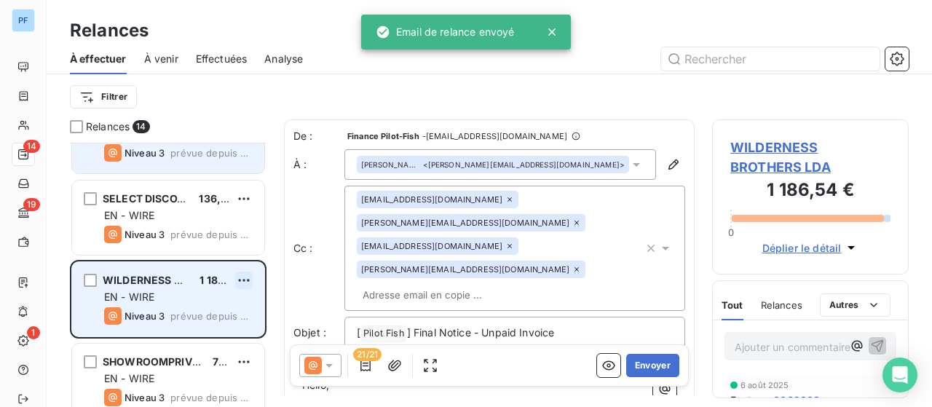
click at [248, 276] on html "PF 14 19 1 Relances À effectuer À venir Effectuées Analyse Filtrer Relances 14 …" at bounding box center [466, 203] width 932 height 407
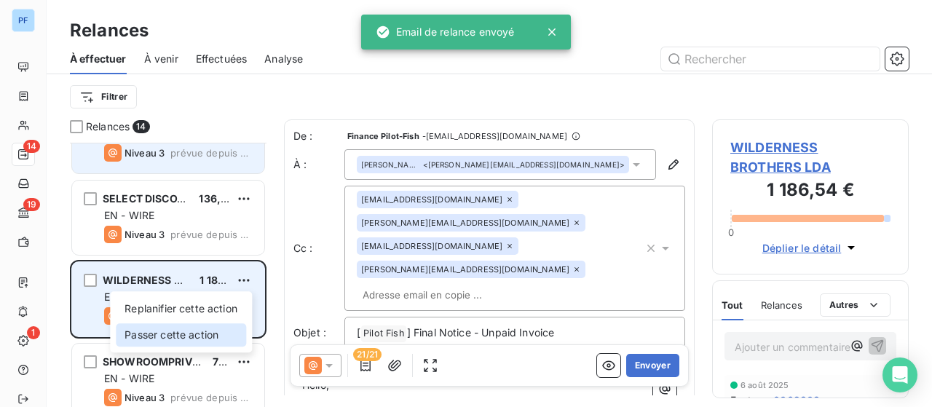
click at [204, 328] on div "Passer cette action" at bounding box center [181, 334] width 130 height 23
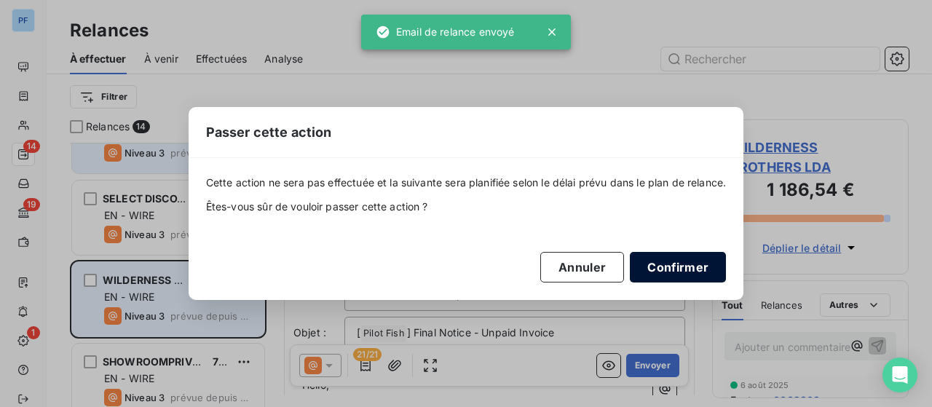
click at [667, 265] on button "Confirmer" at bounding box center [678, 267] width 96 height 31
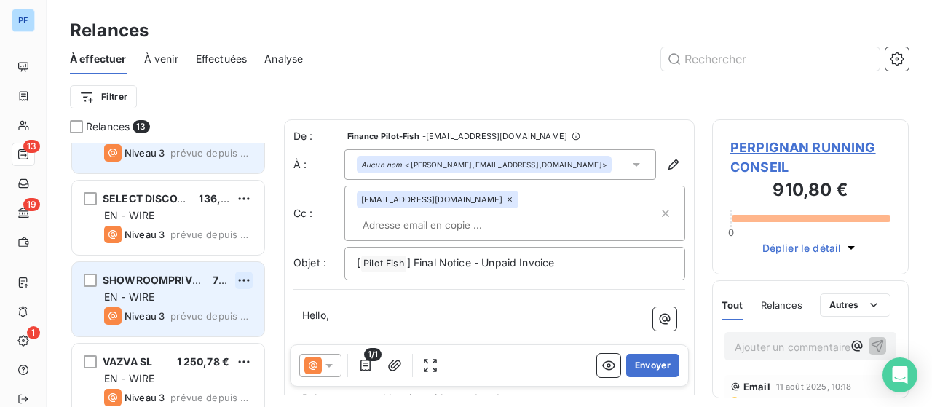
click at [248, 275] on html "PF 13 19 1 Relances À effectuer À venir Effectuées Analyse Filtrer Relances 13 …" at bounding box center [466, 203] width 932 height 407
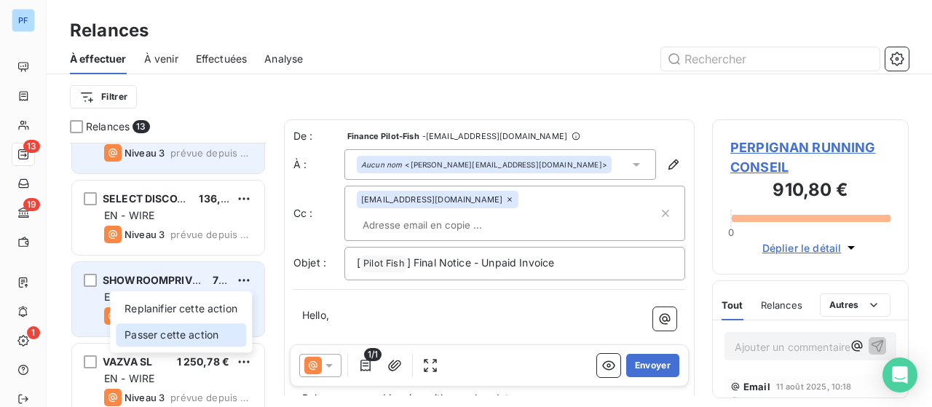
click at [199, 339] on div "Passer cette action" at bounding box center [181, 334] width 130 height 23
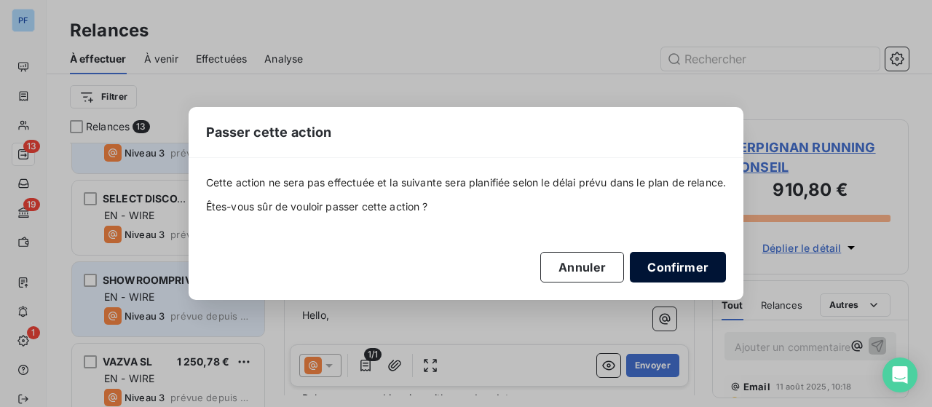
click at [662, 266] on button "Confirmer" at bounding box center [678, 267] width 96 height 31
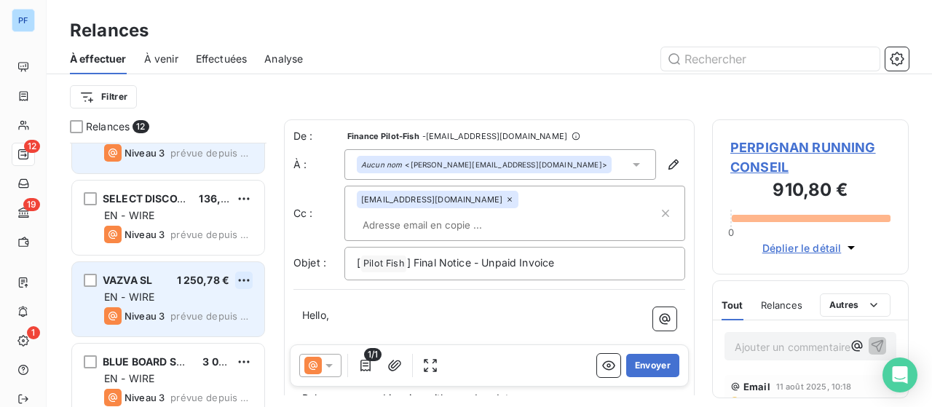
click at [245, 279] on html "PF 12 19 1 Relances À effectuer À venir Effectuées Analyse Filtrer Relances 12 …" at bounding box center [466, 203] width 932 height 407
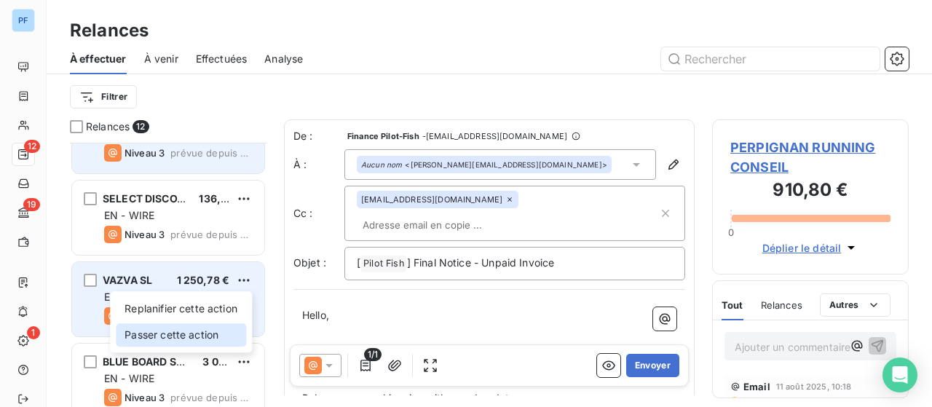
click at [224, 339] on div "Passer cette action" at bounding box center [181, 334] width 130 height 23
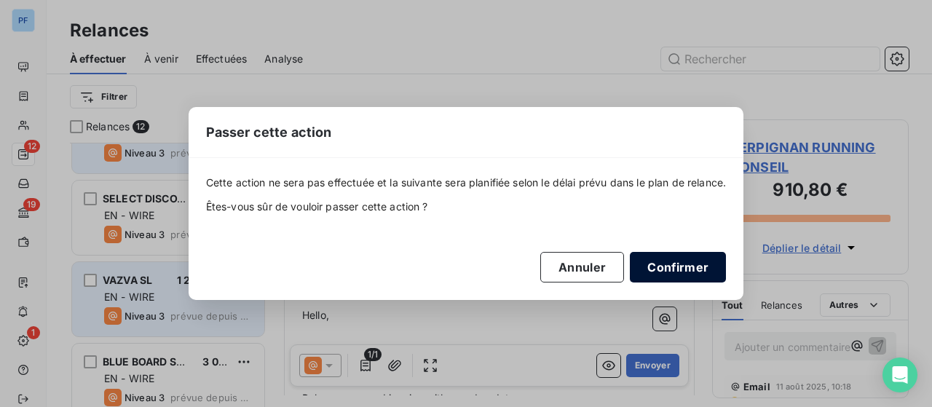
click at [642, 274] on button "Confirmer" at bounding box center [678, 267] width 96 height 31
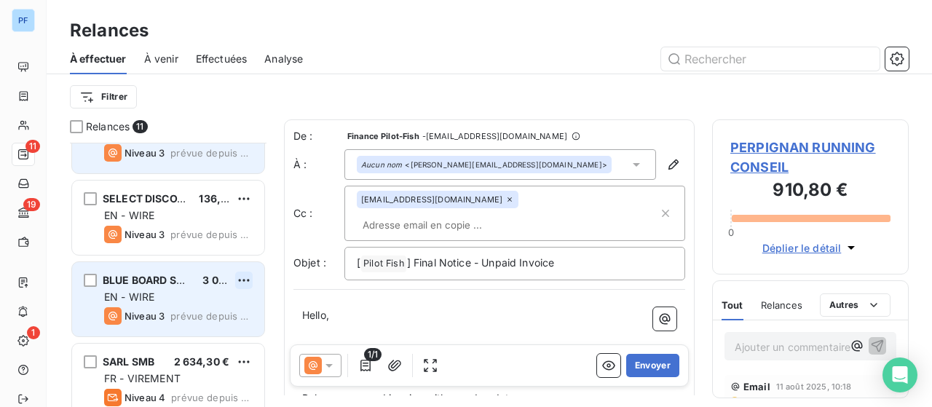
click at [249, 277] on html "PF 11 19 1 Relances À effectuer À venir Effectuées Analyse Filtrer Relances 11 …" at bounding box center [466, 203] width 932 height 407
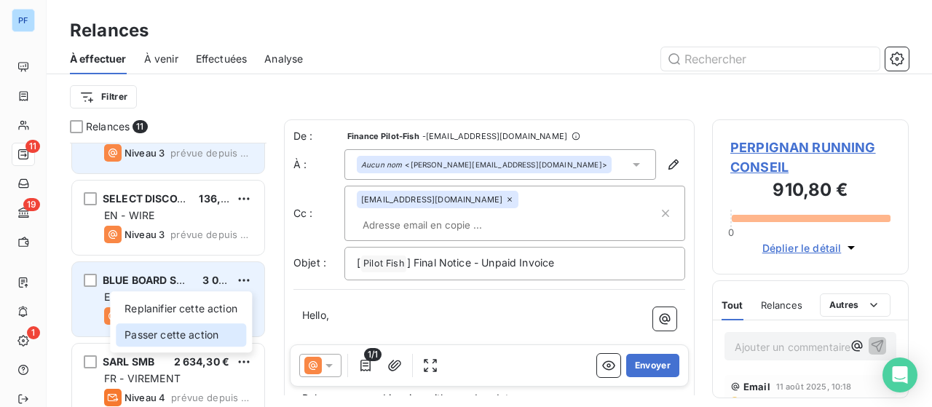
click at [207, 336] on div "Passer cette action" at bounding box center [181, 334] width 130 height 23
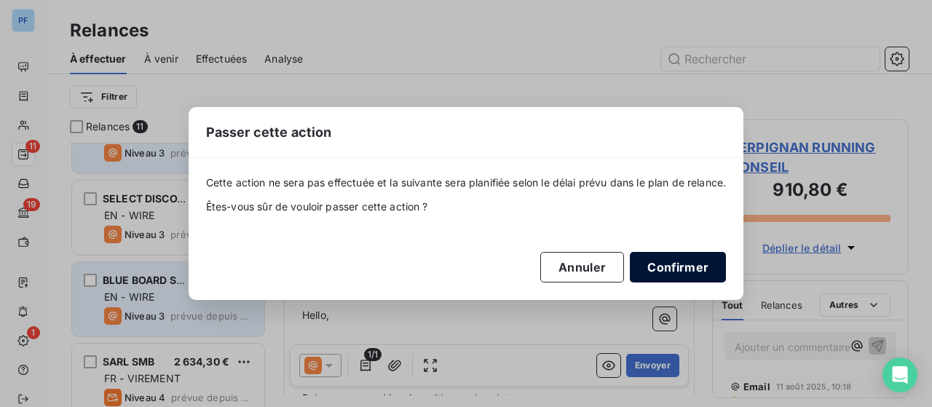
click at [670, 263] on button "Confirmer" at bounding box center [678, 267] width 96 height 31
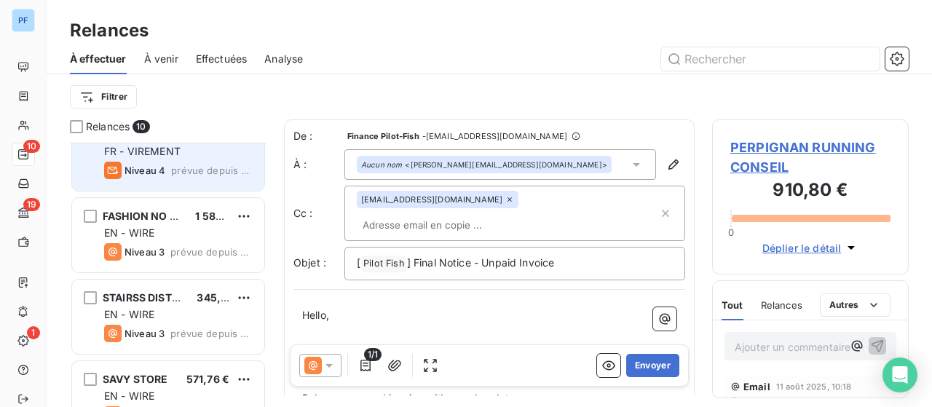
scroll to position [437, 0]
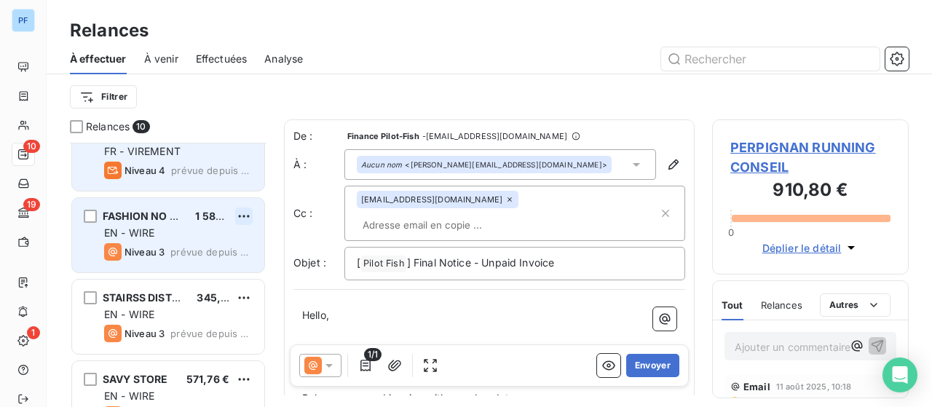
click at [244, 216] on html "PF 10 19 1 Relances À effectuer À venir Effectuées Analyse Filtrer Relances 10 …" at bounding box center [466, 203] width 932 height 407
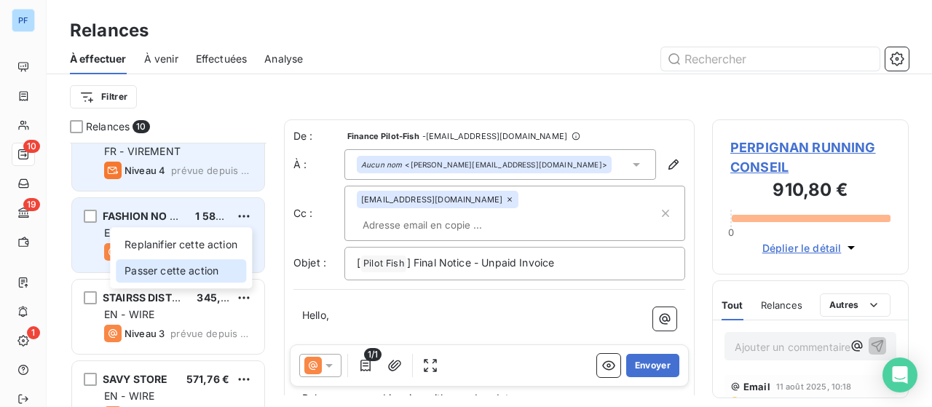
click at [209, 267] on div "Passer cette action" at bounding box center [181, 270] width 130 height 23
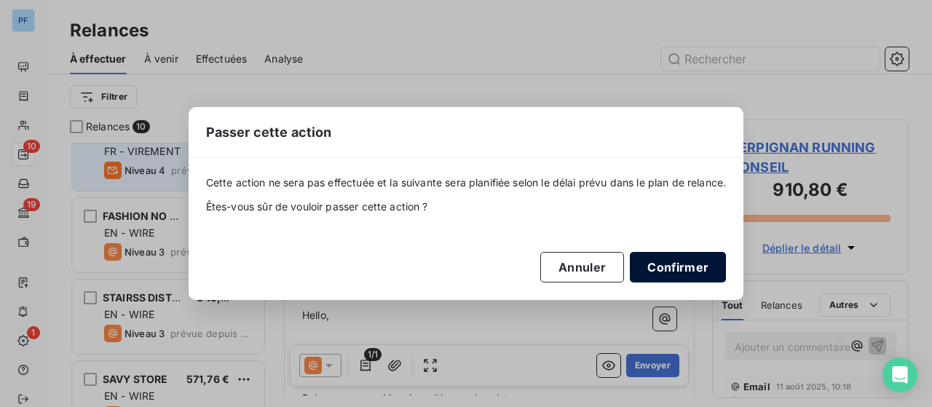
click at [671, 264] on button "Confirmer" at bounding box center [678, 267] width 96 height 31
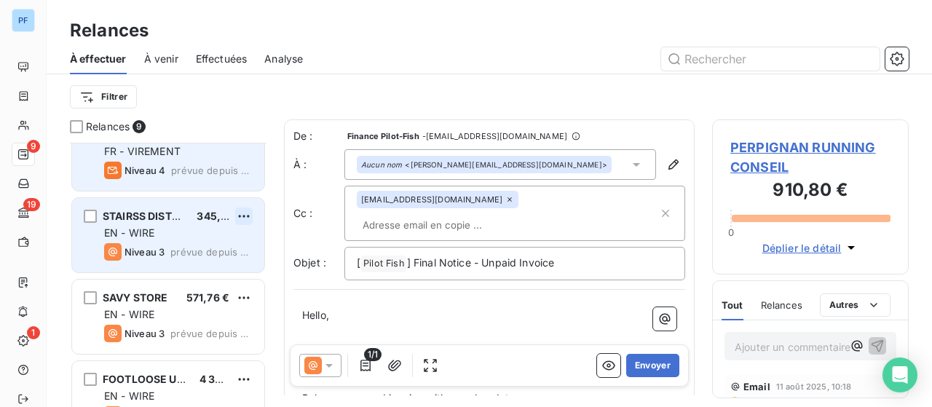
click at [240, 215] on html "PF 9 19 1 Relances À effectuer À venir Effectuées Analyse Filtrer Relances 9 SE…" at bounding box center [466, 203] width 932 height 407
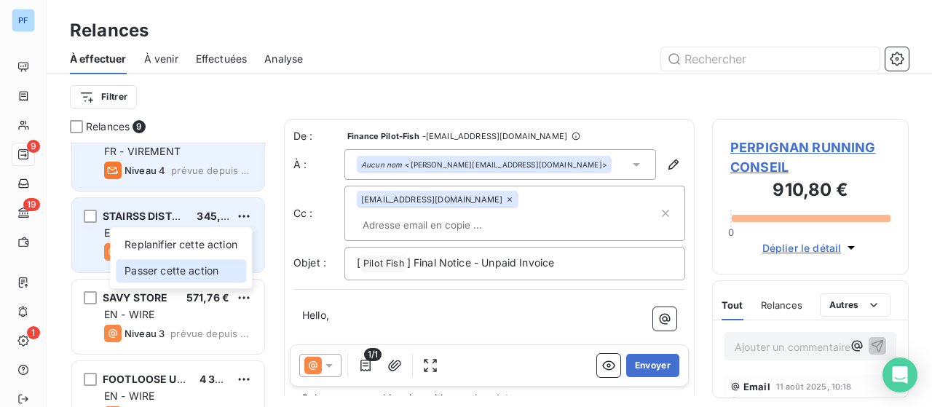
click at [214, 269] on div "Passer cette action" at bounding box center [181, 270] width 130 height 23
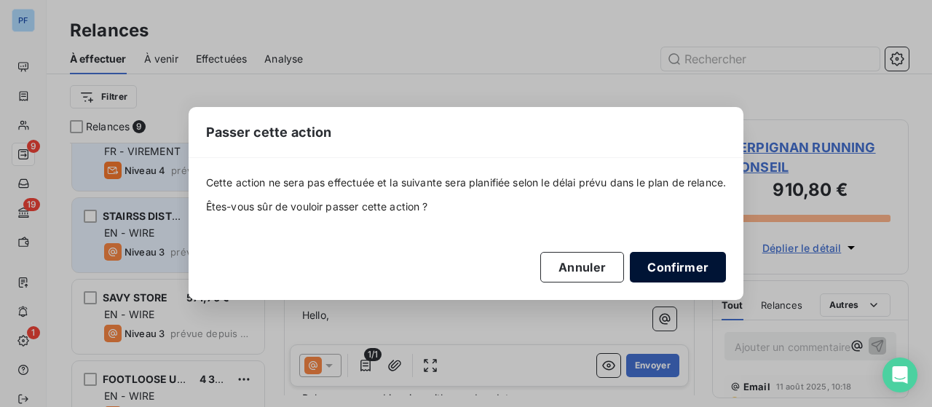
click at [677, 266] on button "Confirmer" at bounding box center [678, 267] width 96 height 31
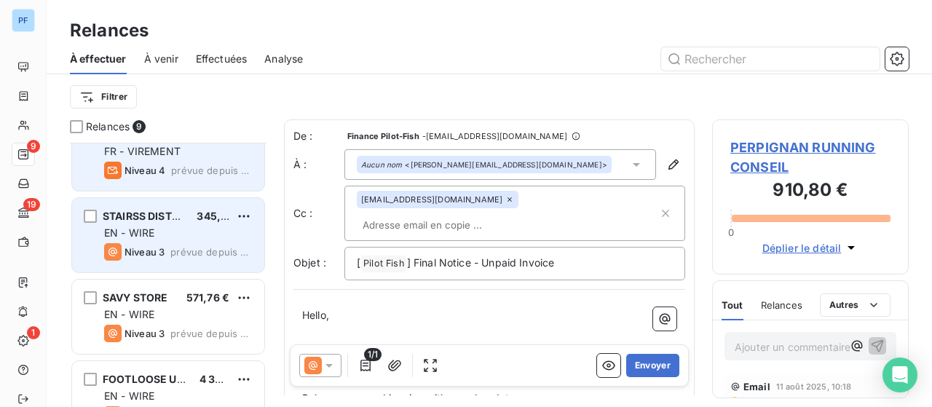
scroll to position [388, 0]
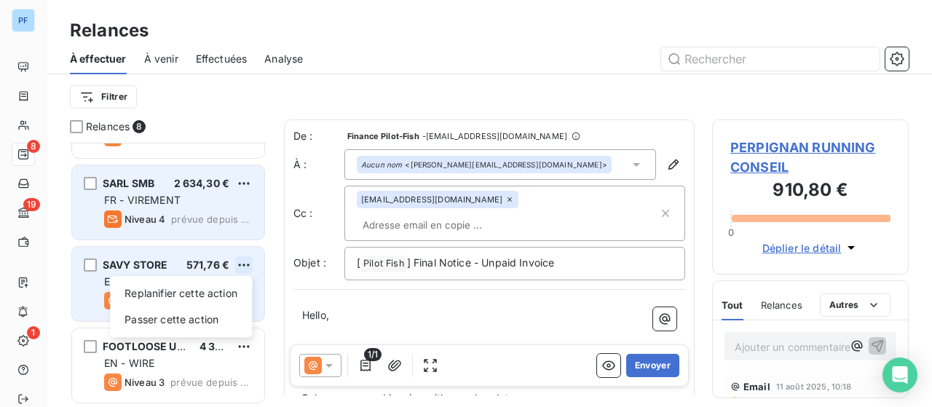
click at [246, 264] on html "PF 8 19 1 Relances À effectuer À venir Effectuées Analyse Filtrer Relances 8 EU…" at bounding box center [466, 203] width 932 height 407
click at [213, 316] on div "Passer cette action" at bounding box center [181, 319] width 130 height 23
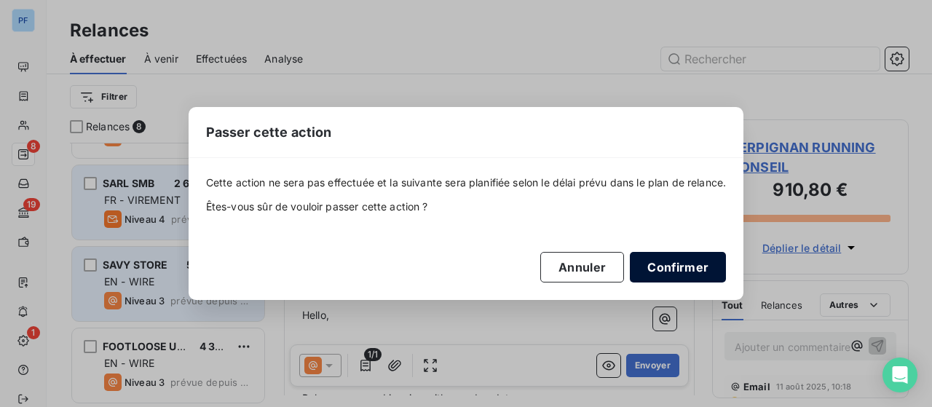
click at [701, 268] on button "Confirmer" at bounding box center [678, 267] width 96 height 31
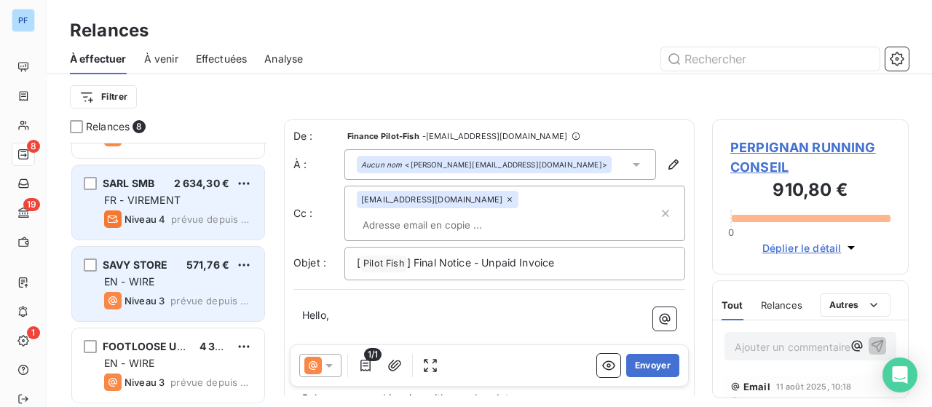
scroll to position [307, 0]
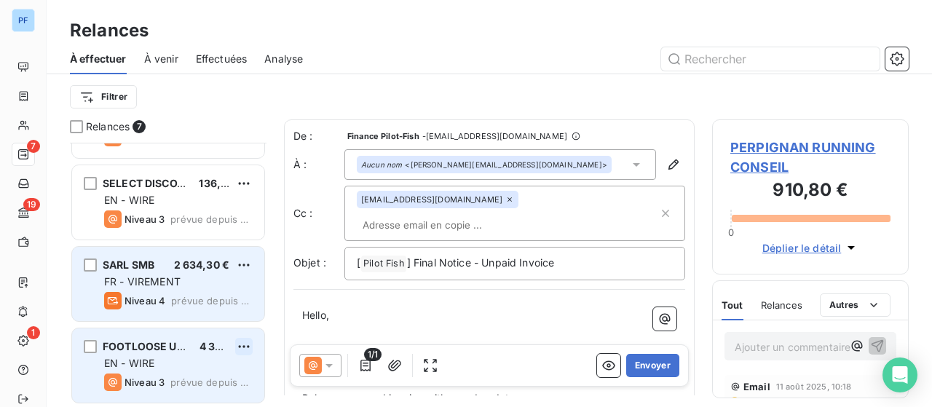
click at [245, 347] on html "PF 7 19 1 Relances À effectuer À venir Effectuées Analyse Filtrer Relances 7 [P…" at bounding box center [466, 203] width 932 height 407
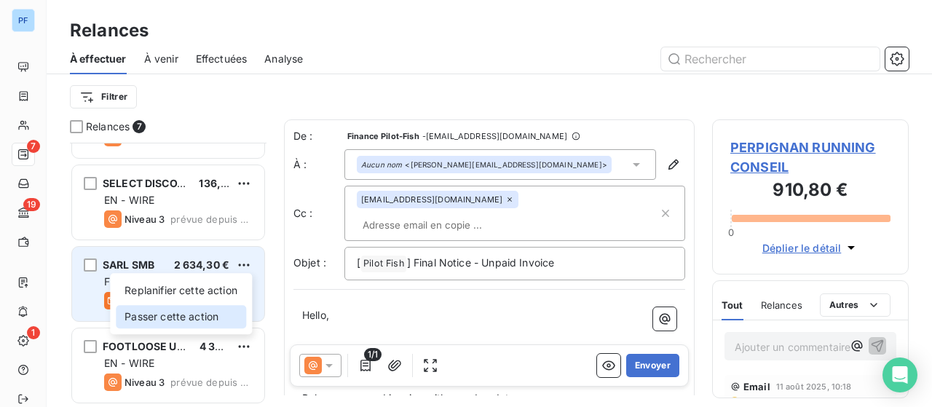
click at [204, 319] on div "Passer cette action" at bounding box center [181, 316] width 130 height 23
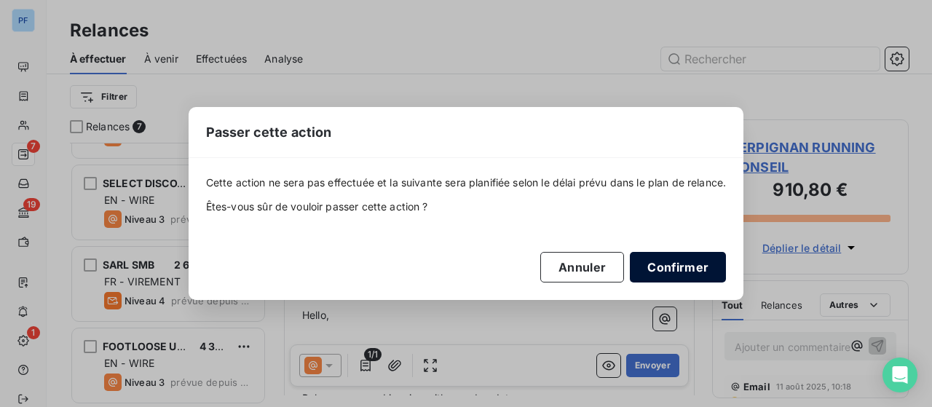
click at [698, 269] on button "Confirmer" at bounding box center [678, 267] width 96 height 31
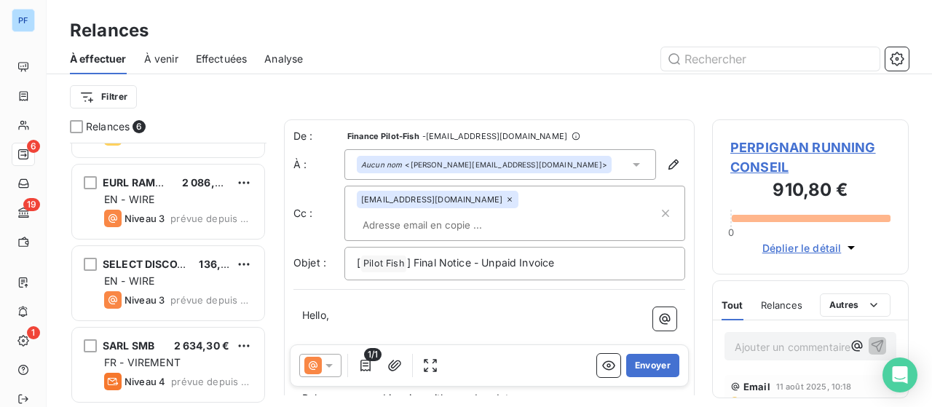
scroll to position [225, 0]
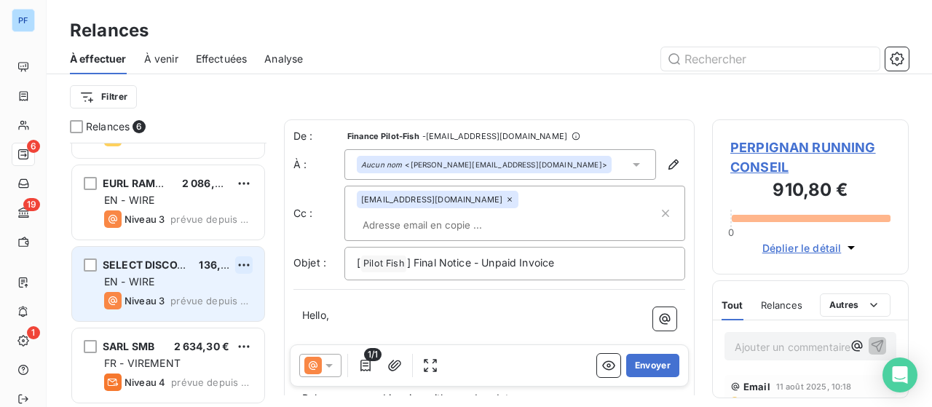
click at [245, 260] on html "PF 6 19 1 Relances À effectuer À venir Effectuées Analyse Filtrer Relances 6 MI…" at bounding box center [466, 203] width 932 height 407
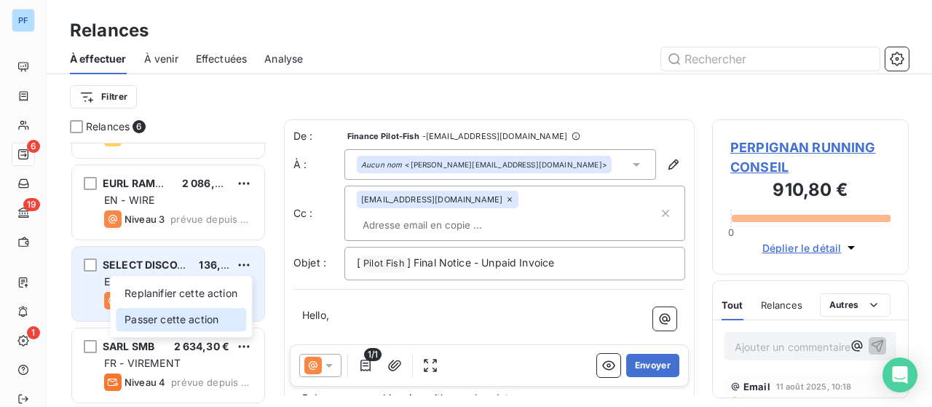
click at [191, 318] on div "Passer cette action" at bounding box center [181, 319] width 130 height 23
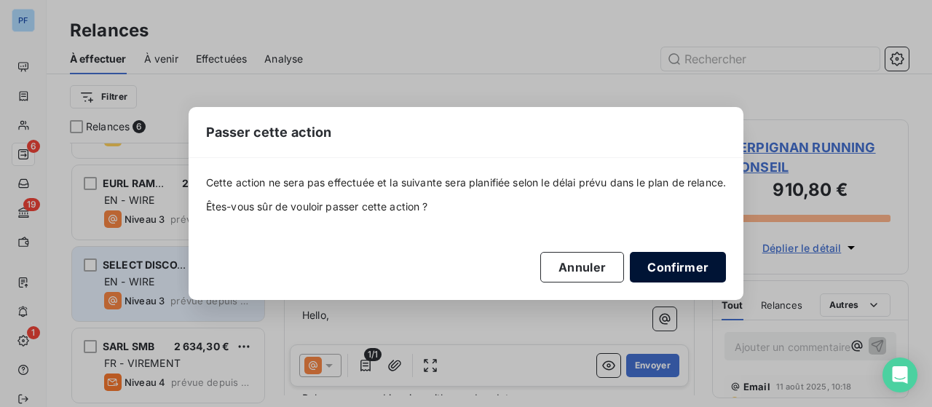
click at [651, 261] on button "Confirmer" at bounding box center [678, 267] width 96 height 31
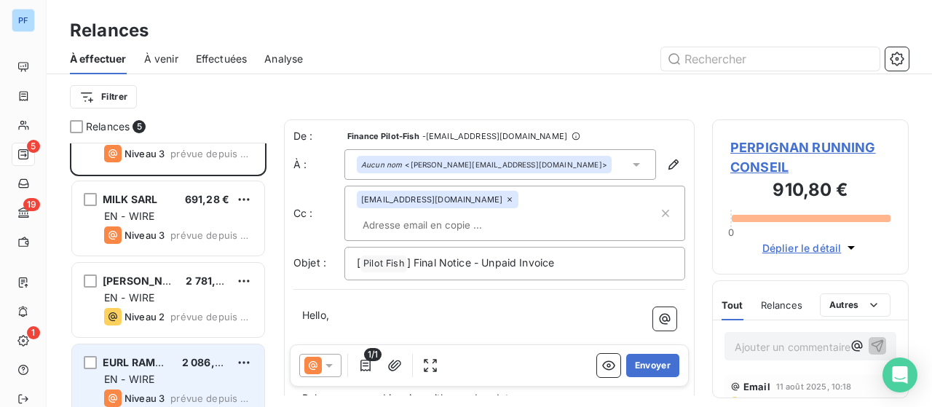
scroll to position [0, 0]
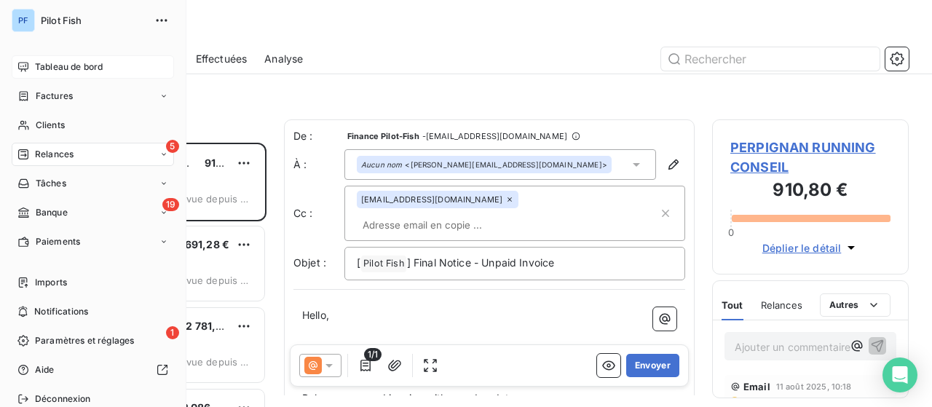
click at [82, 64] on span "Tableau de bord" at bounding box center [69, 66] width 68 height 13
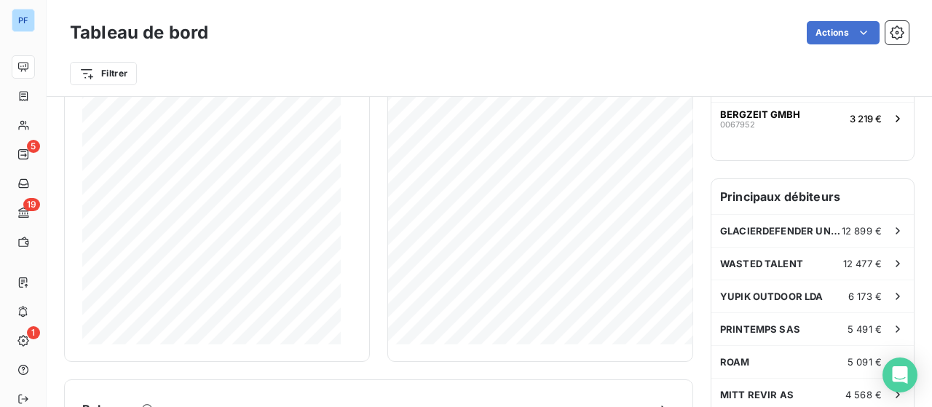
scroll to position [364, 0]
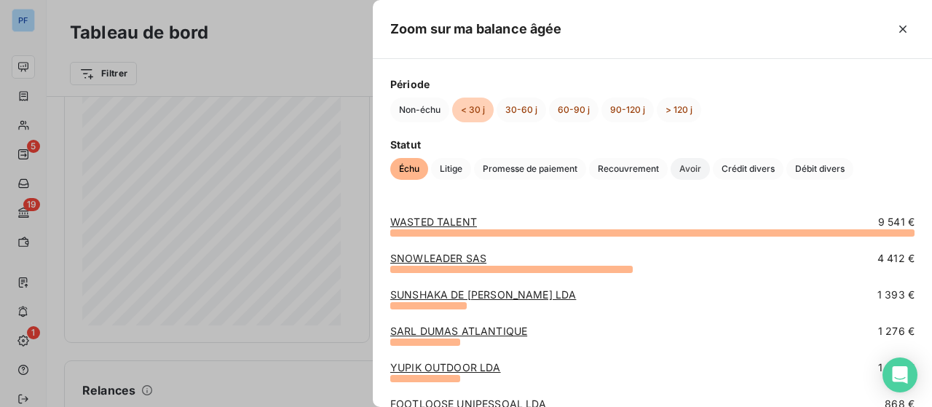
click at [692, 161] on span "Avoir" at bounding box center [690, 169] width 39 height 22
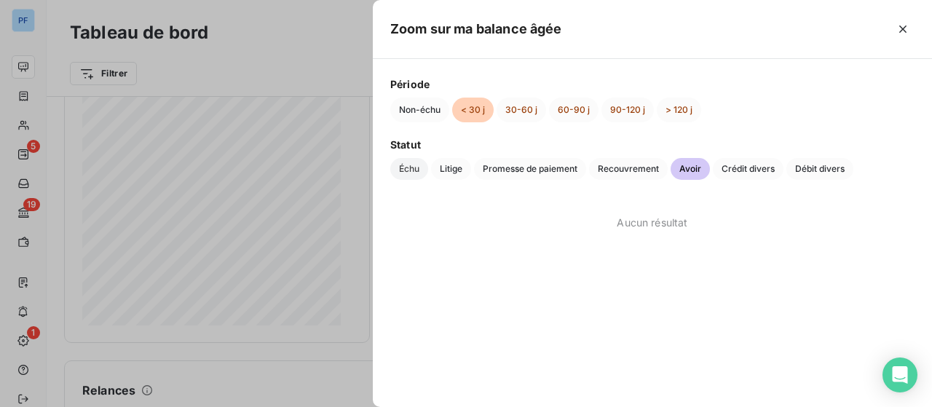
click at [409, 164] on span "Échu" at bounding box center [409, 169] width 38 height 22
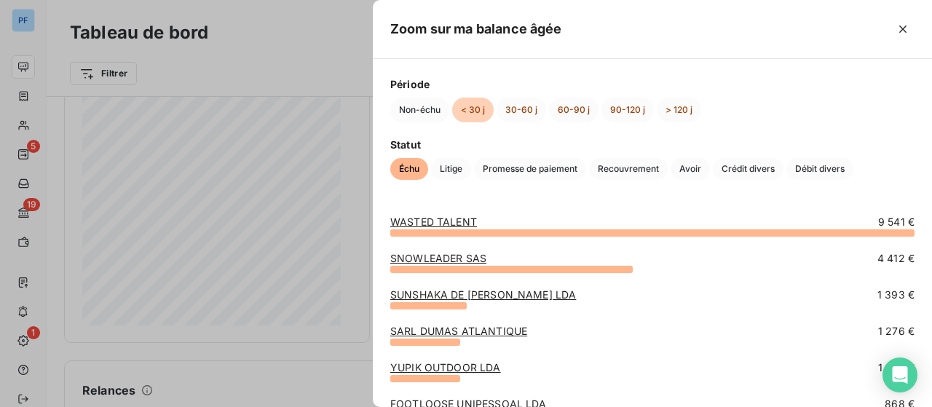
click at [275, 70] on div at bounding box center [466, 203] width 932 height 407
